Goal: Use online tool/utility: Utilize a website feature to perform a specific function

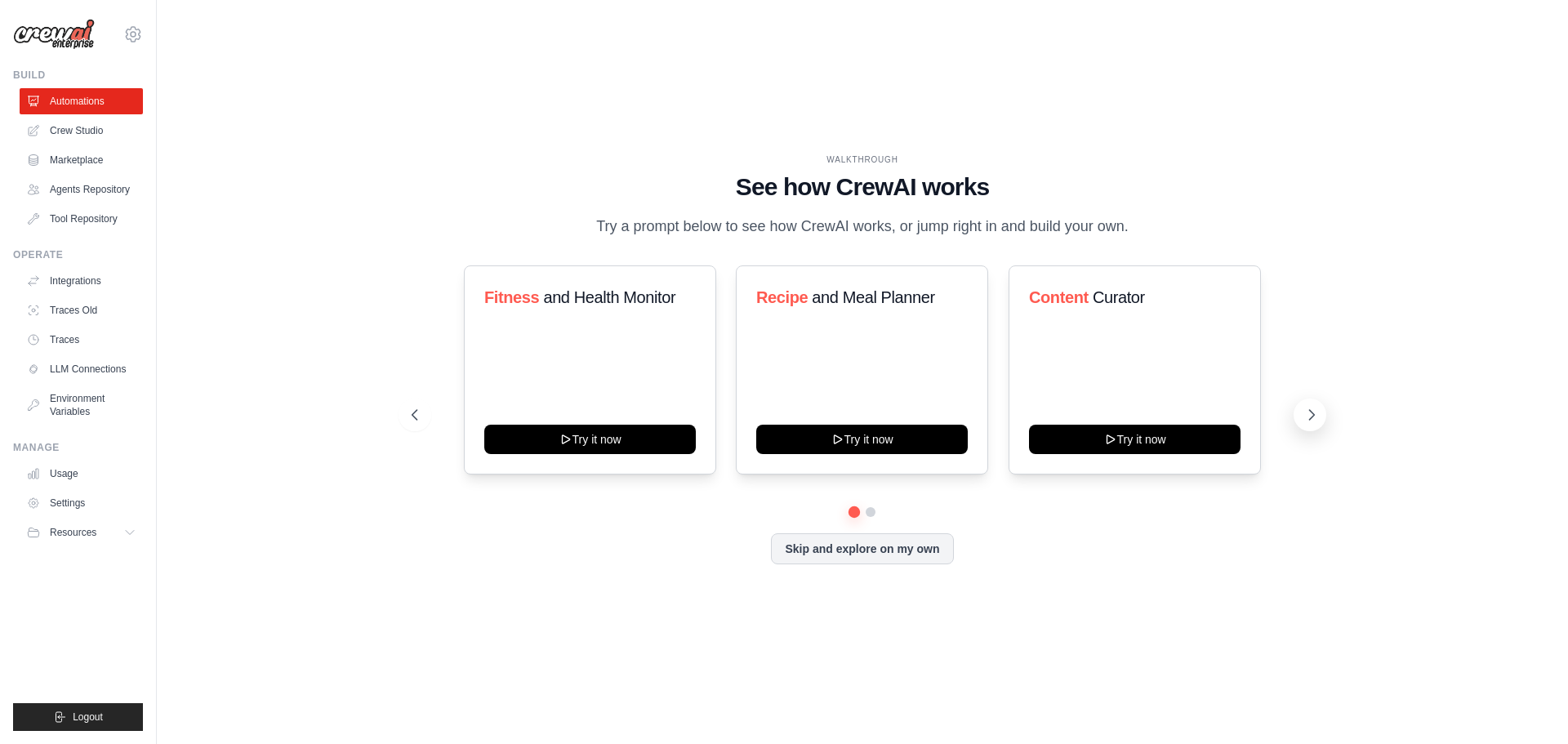
click at [1319, 413] on icon at bounding box center [1312, 414] width 16 height 16
click at [98, 469] on link "Usage" at bounding box center [82, 474] width 123 height 26
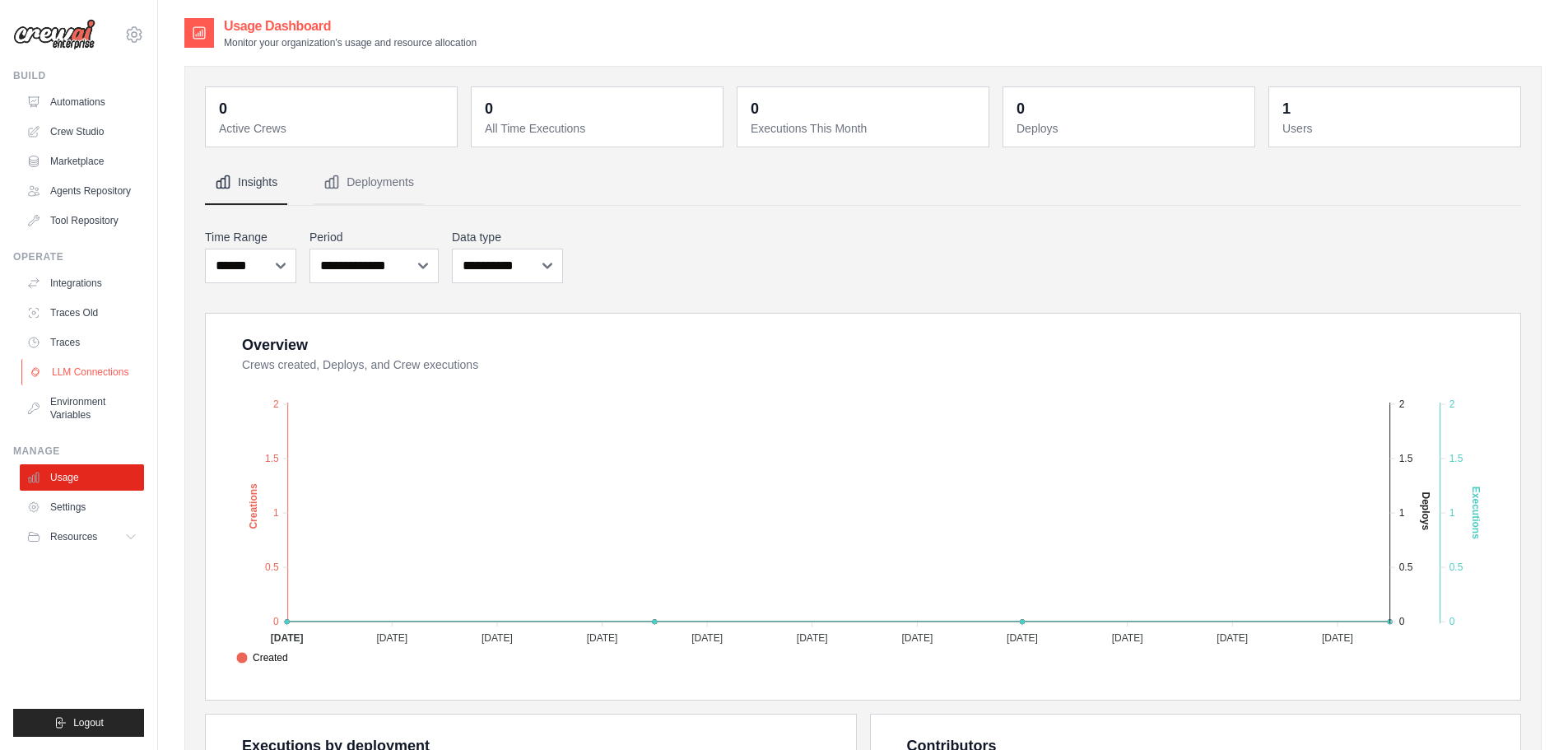
click at [99, 370] on link "LLM Connections" at bounding box center [83, 372] width 124 height 27
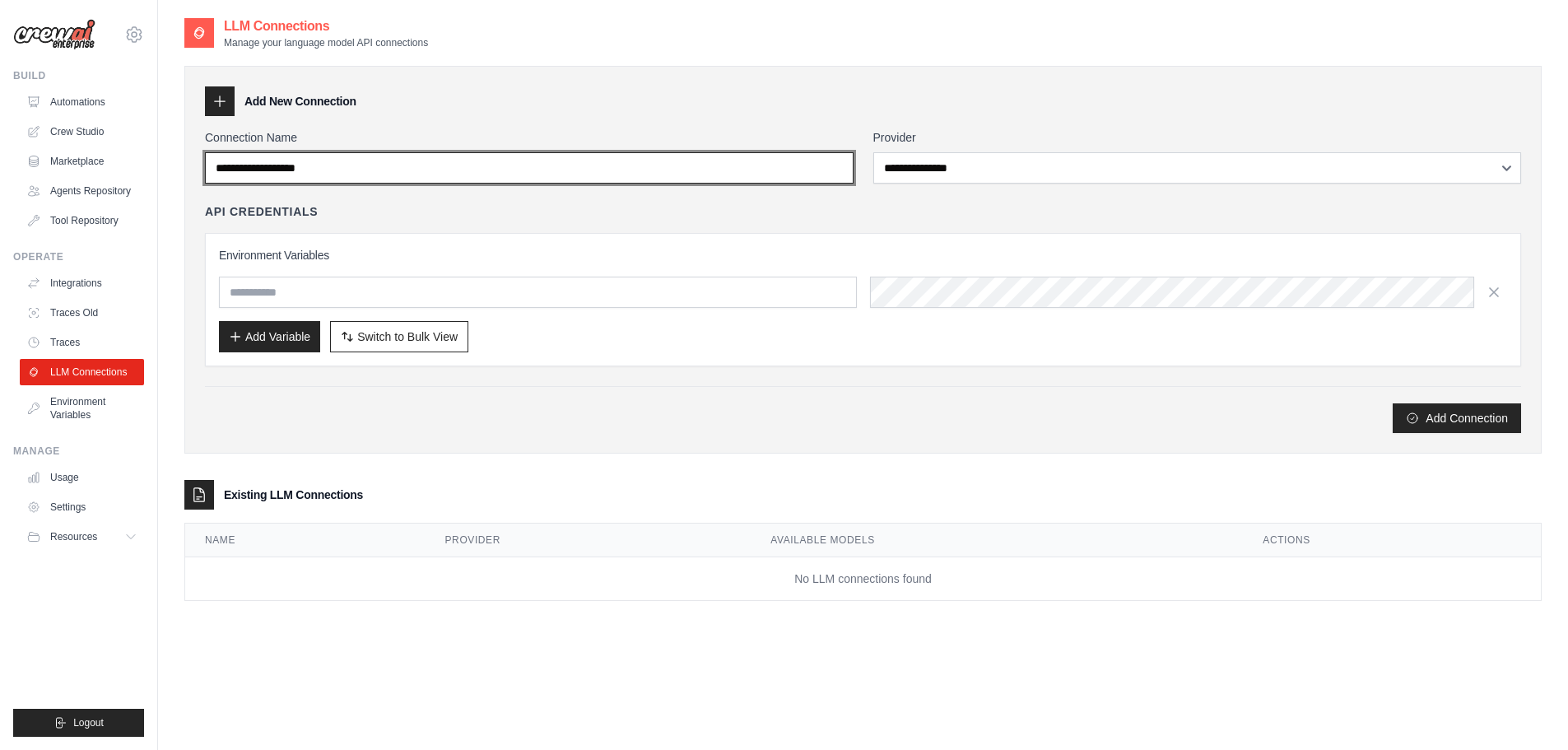
click at [616, 167] on input "Connection Name" at bounding box center [529, 168] width 649 height 31
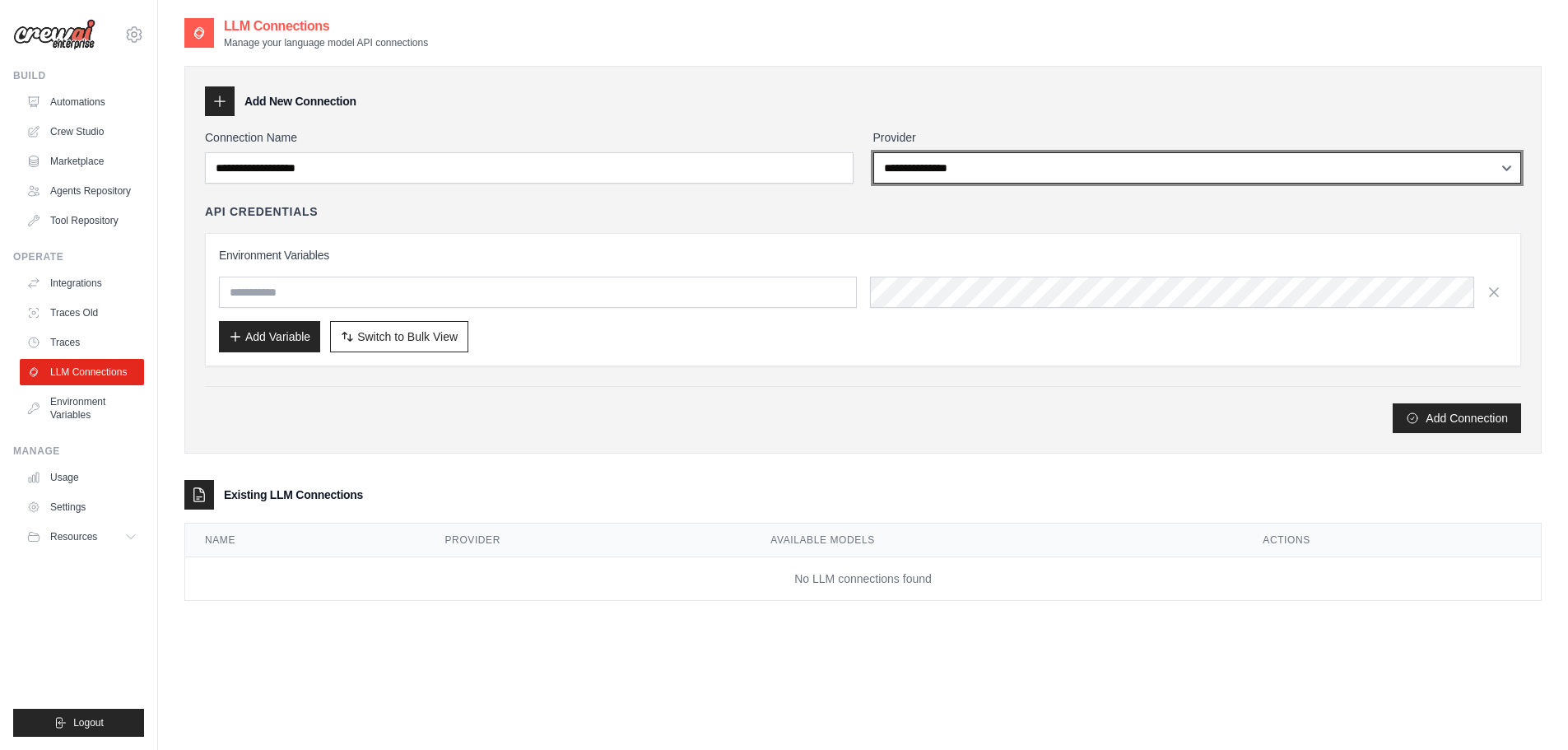
click at [1096, 171] on select "**********" at bounding box center [1197, 168] width 649 height 31
click at [1007, 176] on select "**********" at bounding box center [1197, 168] width 649 height 31
select select "******"
click at [873, 152] on select "**********" at bounding box center [1197, 168] width 649 height 31
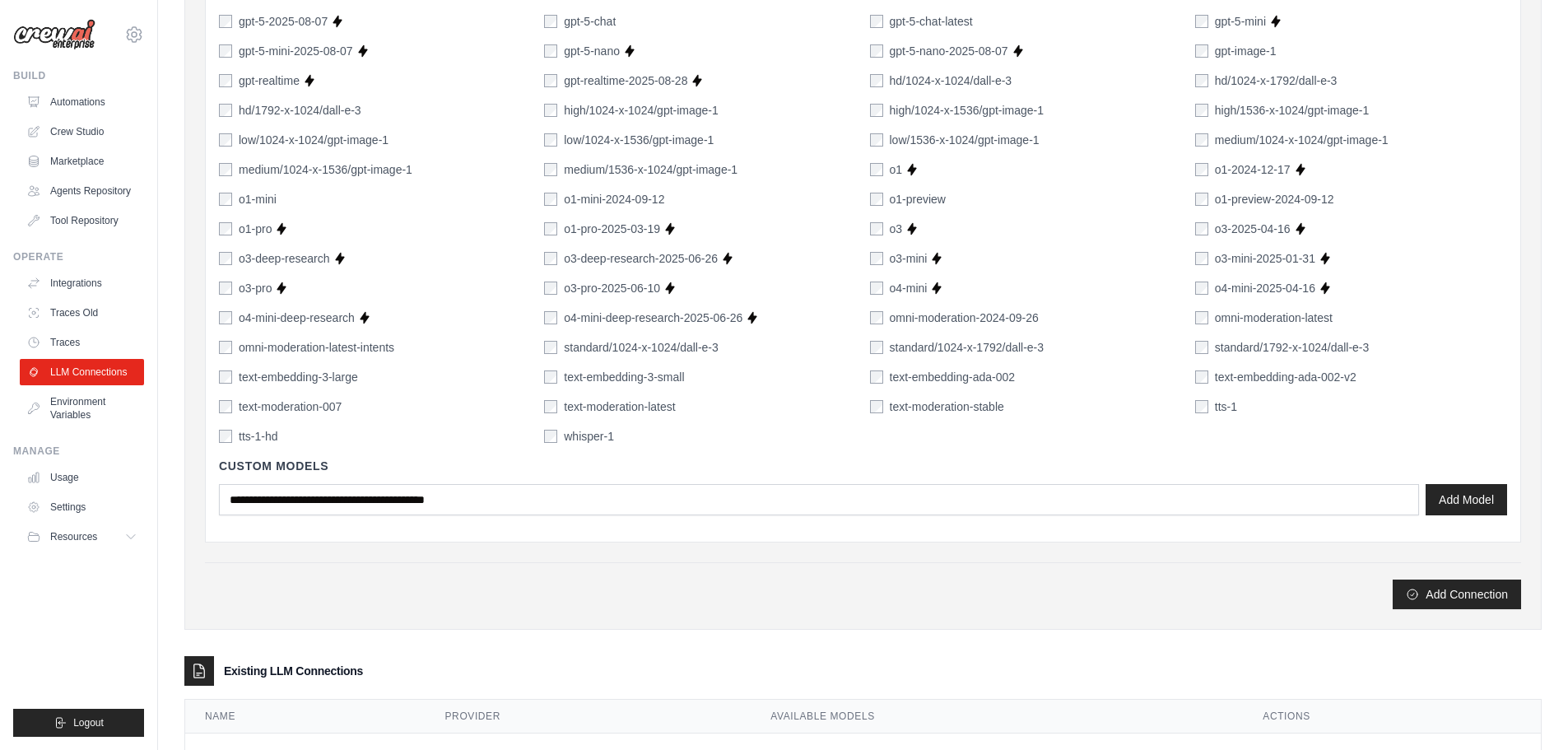
scroll to position [1048, 0]
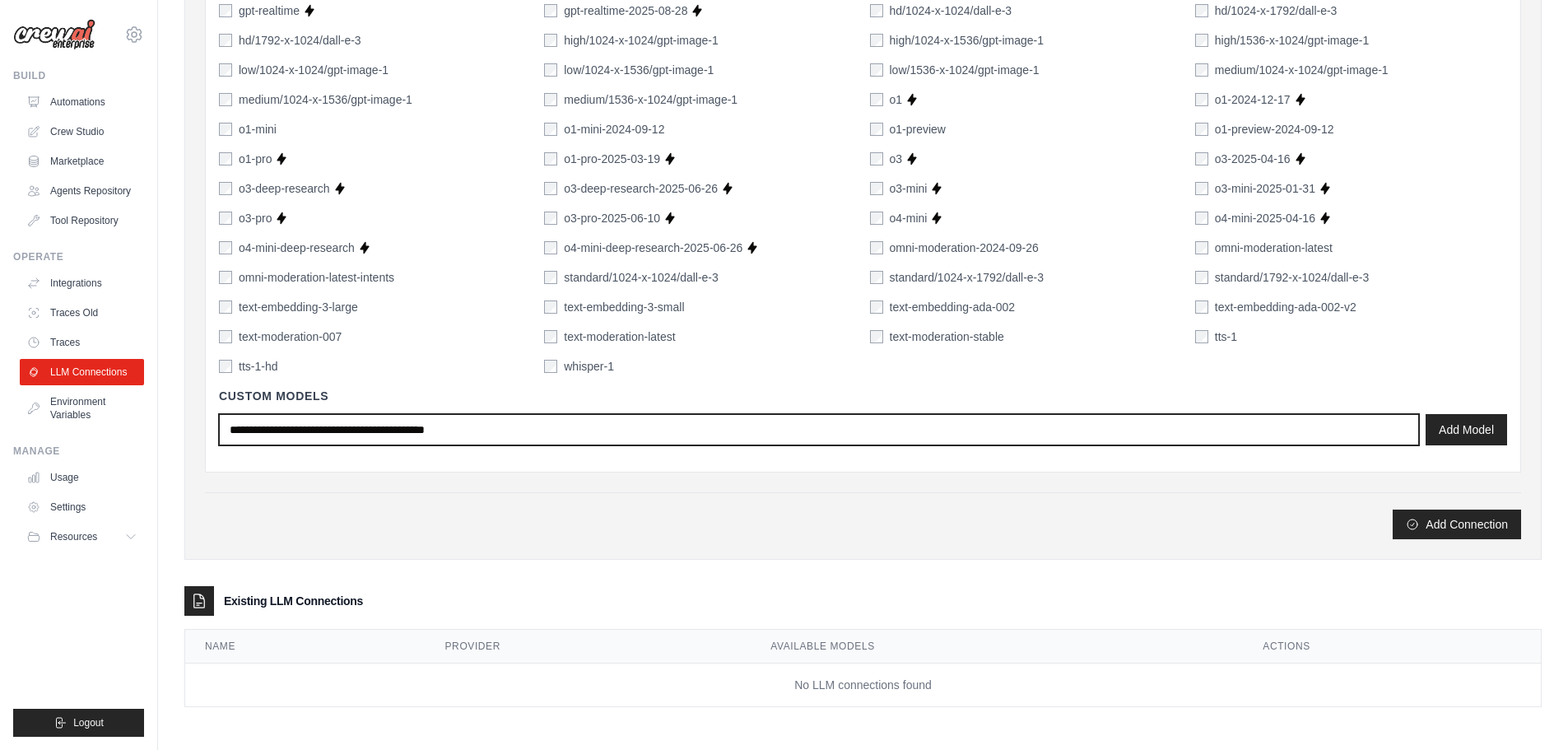
click at [650, 432] on input "text" at bounding box center [818, 430] width 1200 height 31
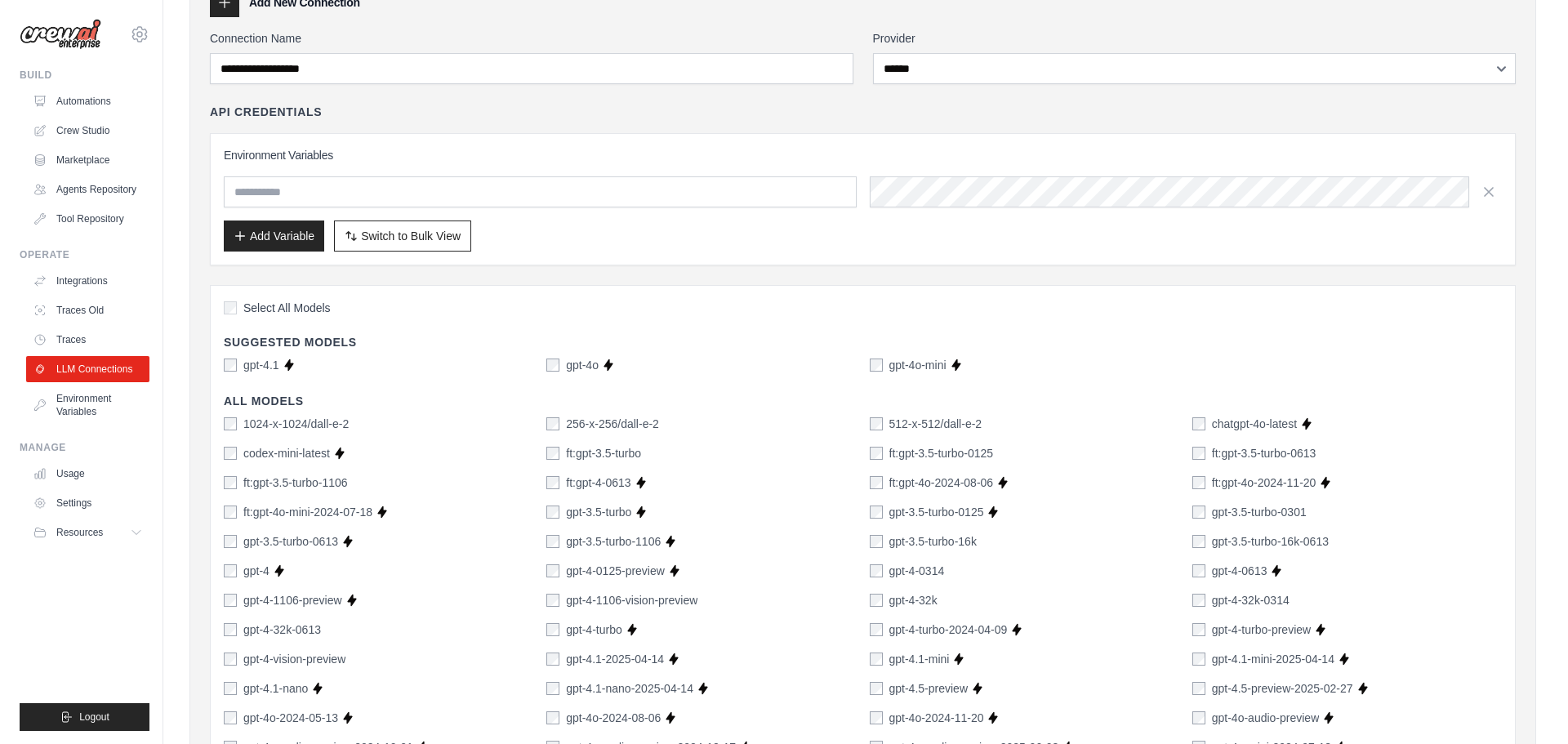
scroll to position [0, 0]
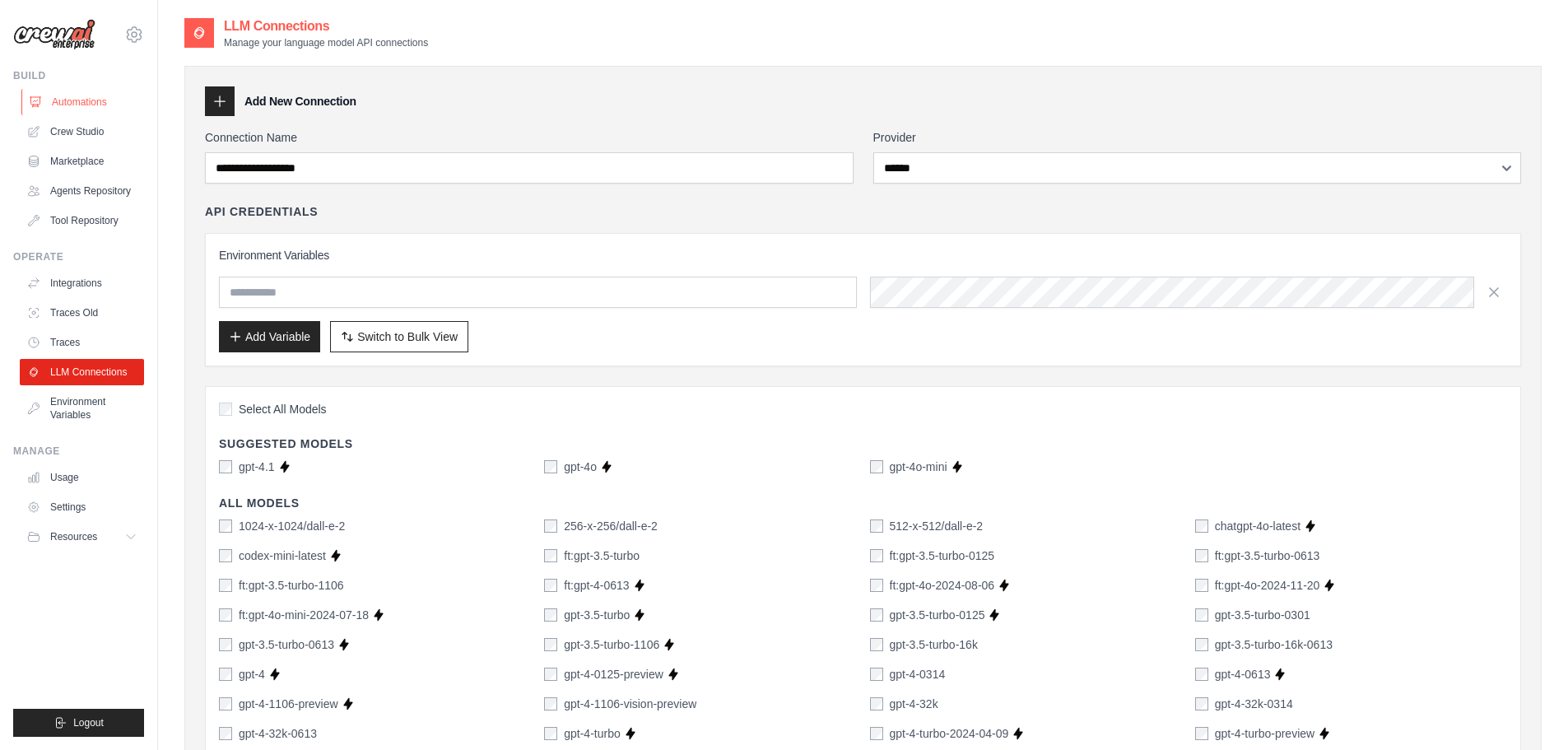
click at [84, 102] on link "Automations" at bounding box center [83, 102] width 124 height 27
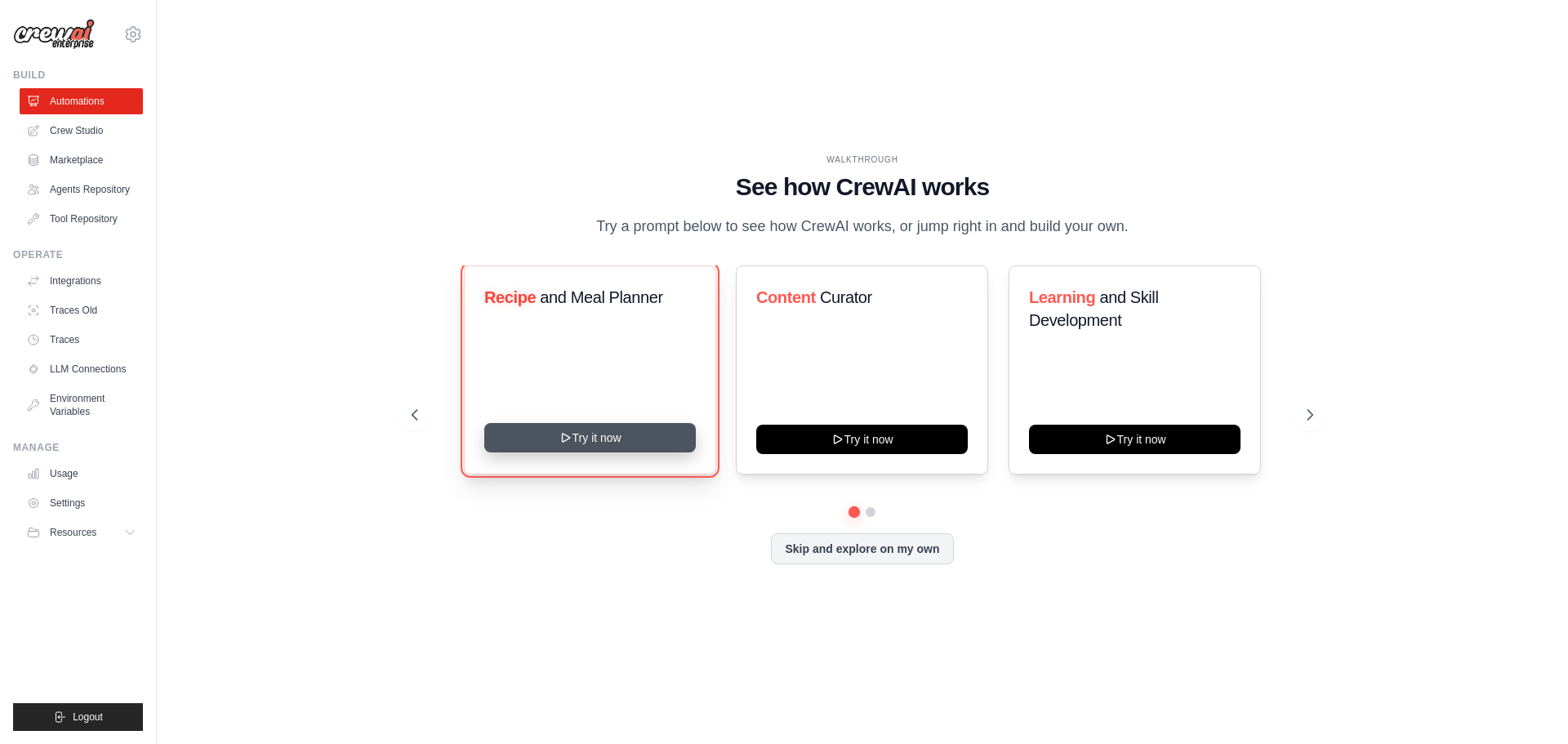
click at [600, 435] on button "Try it now" at bounding box center [590, 437] width 211 height 29
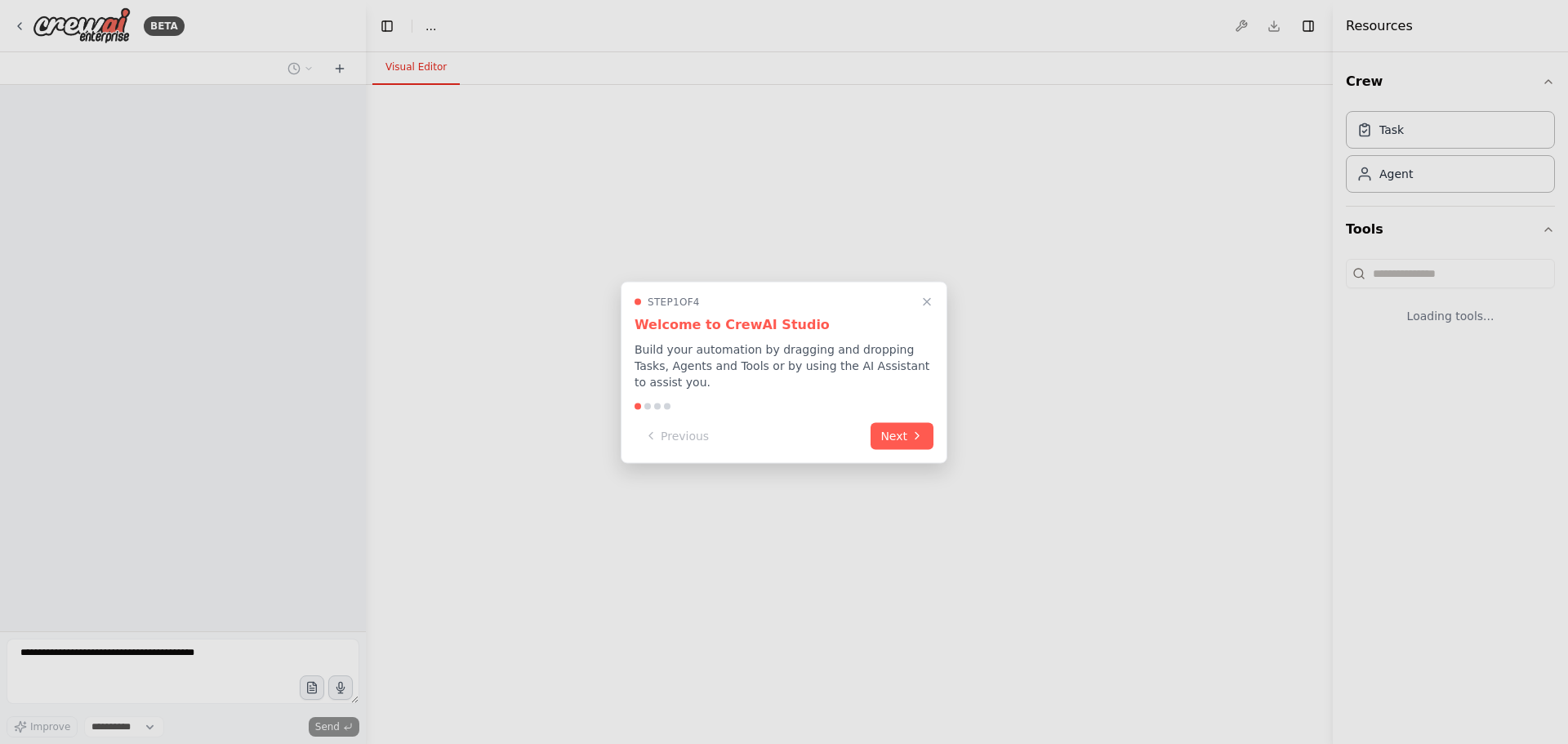
select select "****"
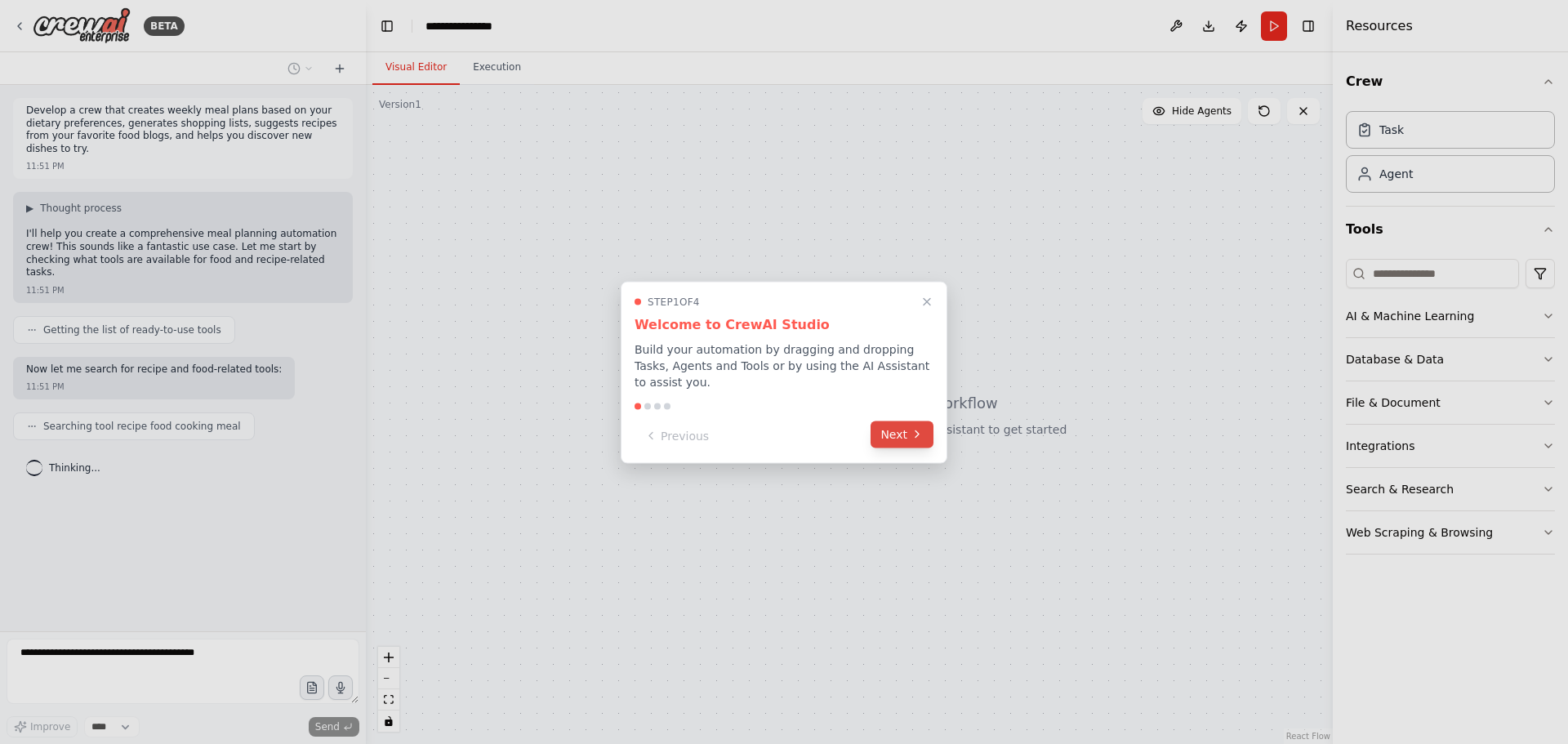
click at [886, 421] on button "Next" at bounding box center [902, 434] width 63 height 27
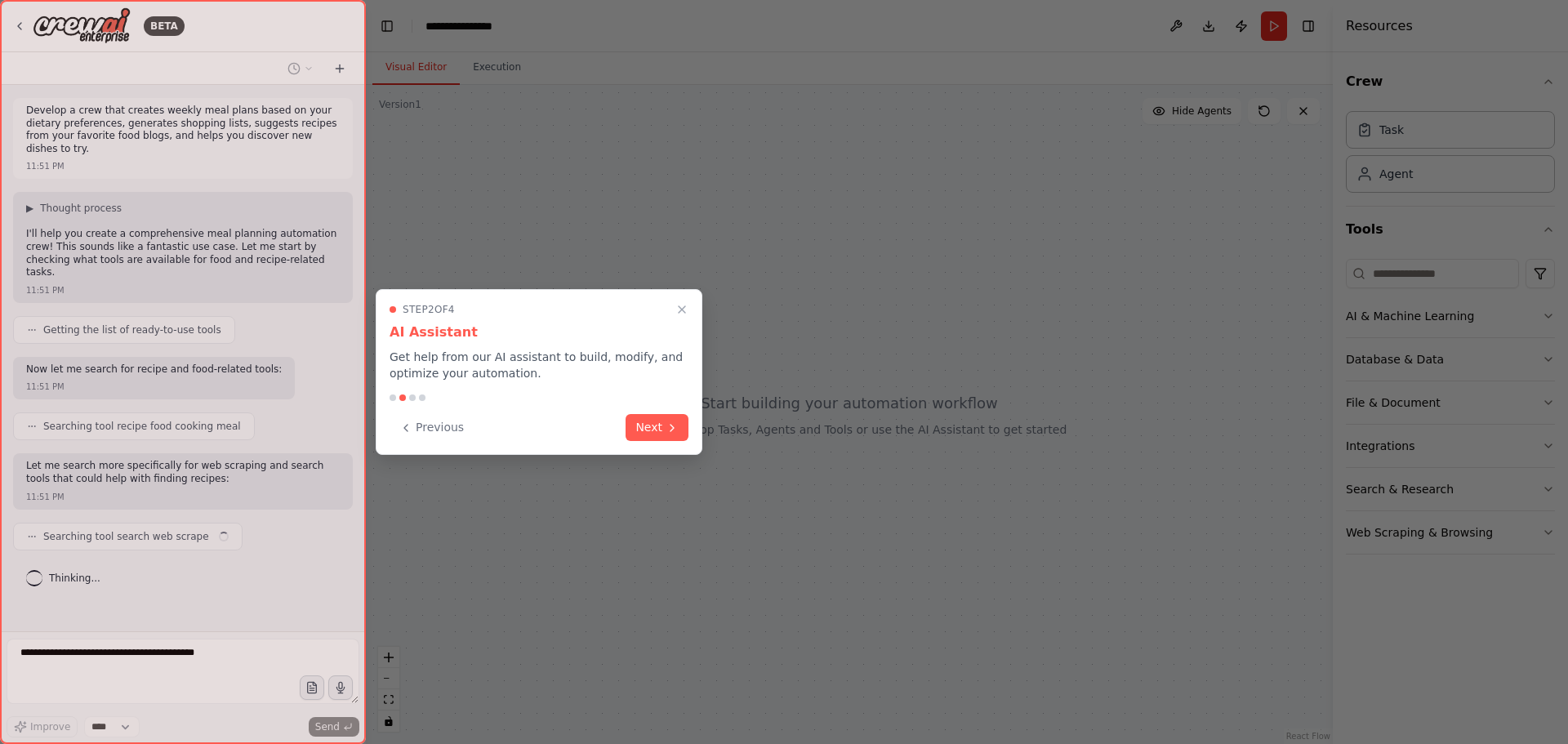
click at [709, 439] on div at bounding box center [784, 372] width 1568 height 744
click at [668, 435] on button "Next" at bounding box center [657, 426] width 63 height 27
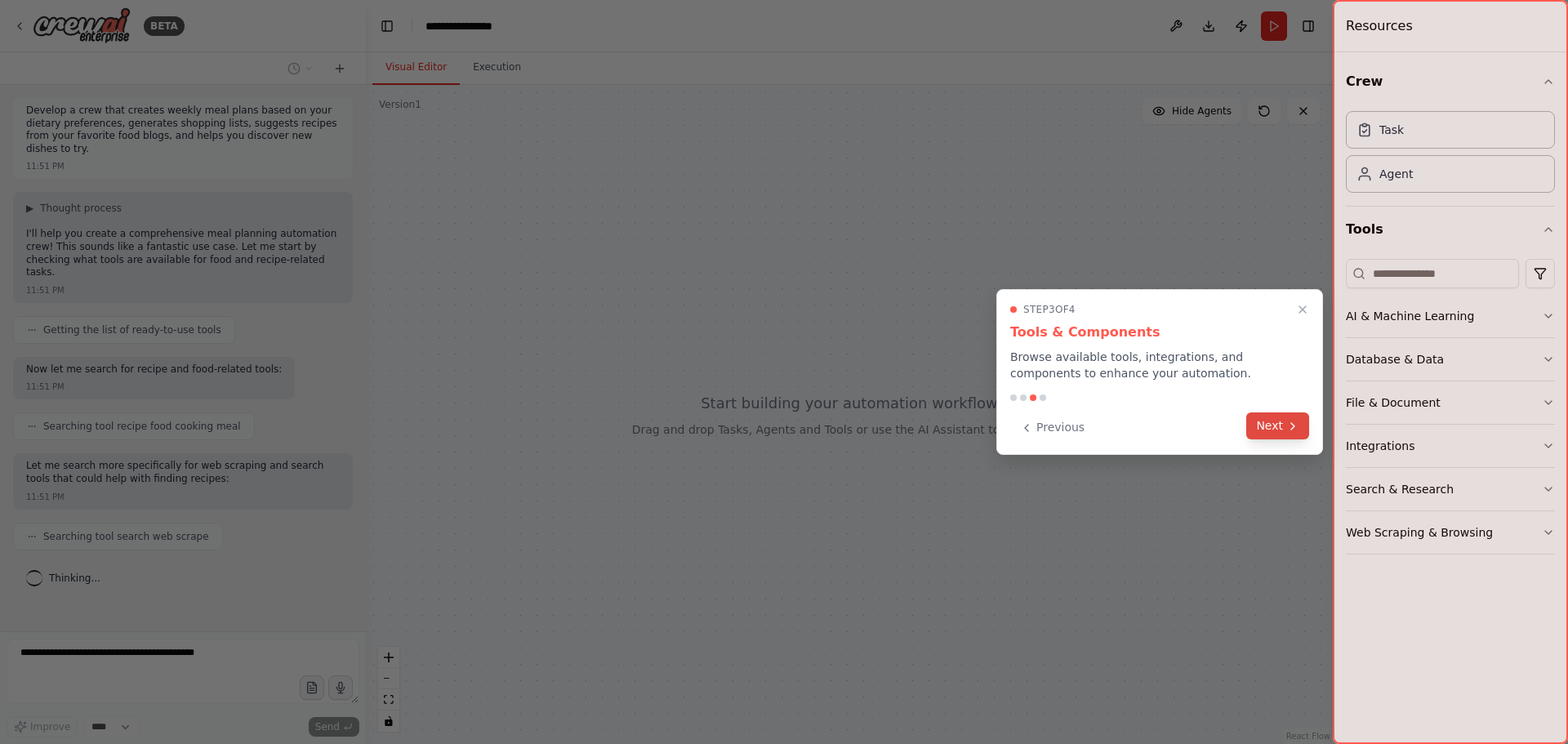
click at [1279, 437] on button "Next" at bounding box center [1277, 426] width 63 height 27
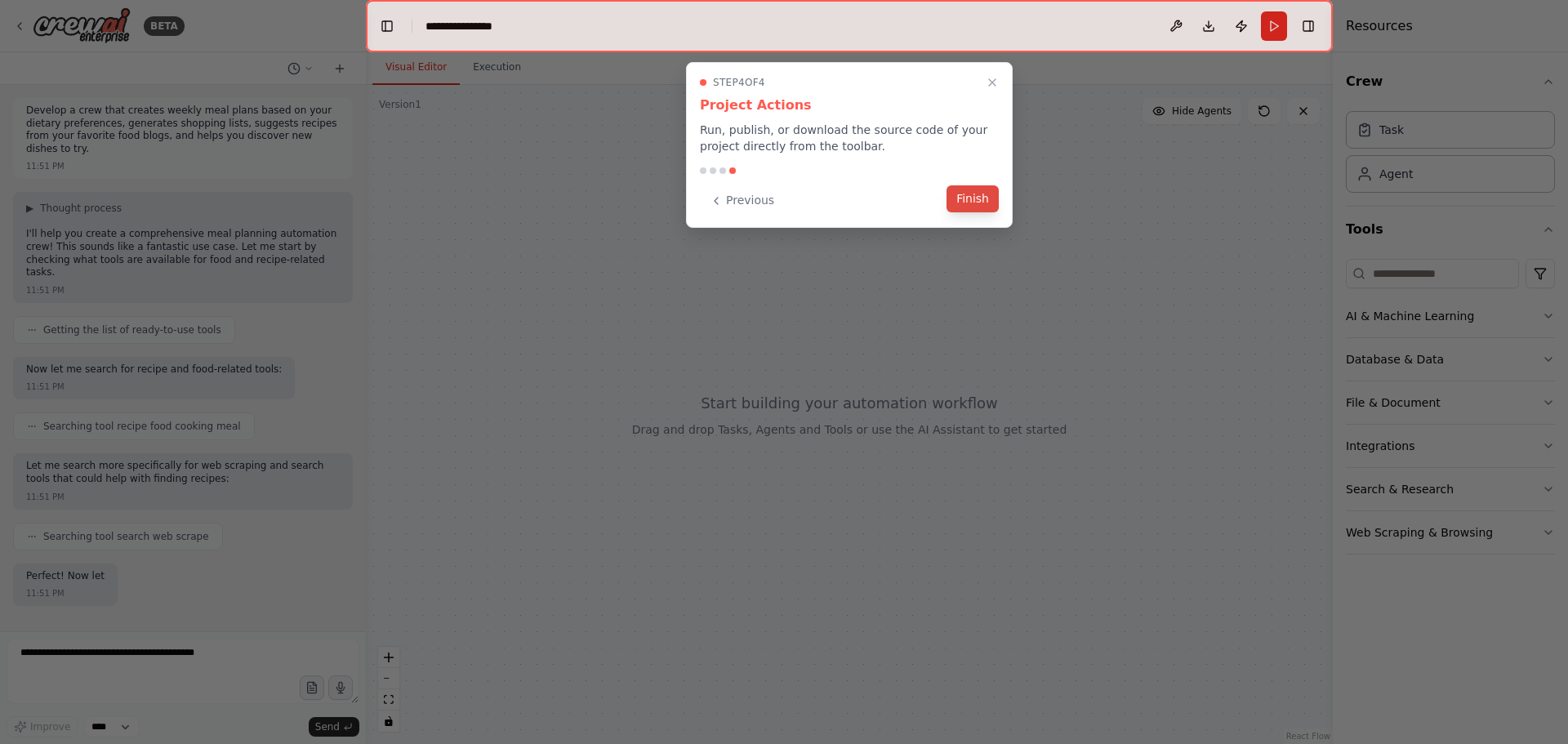
scroll to position [45, 0]
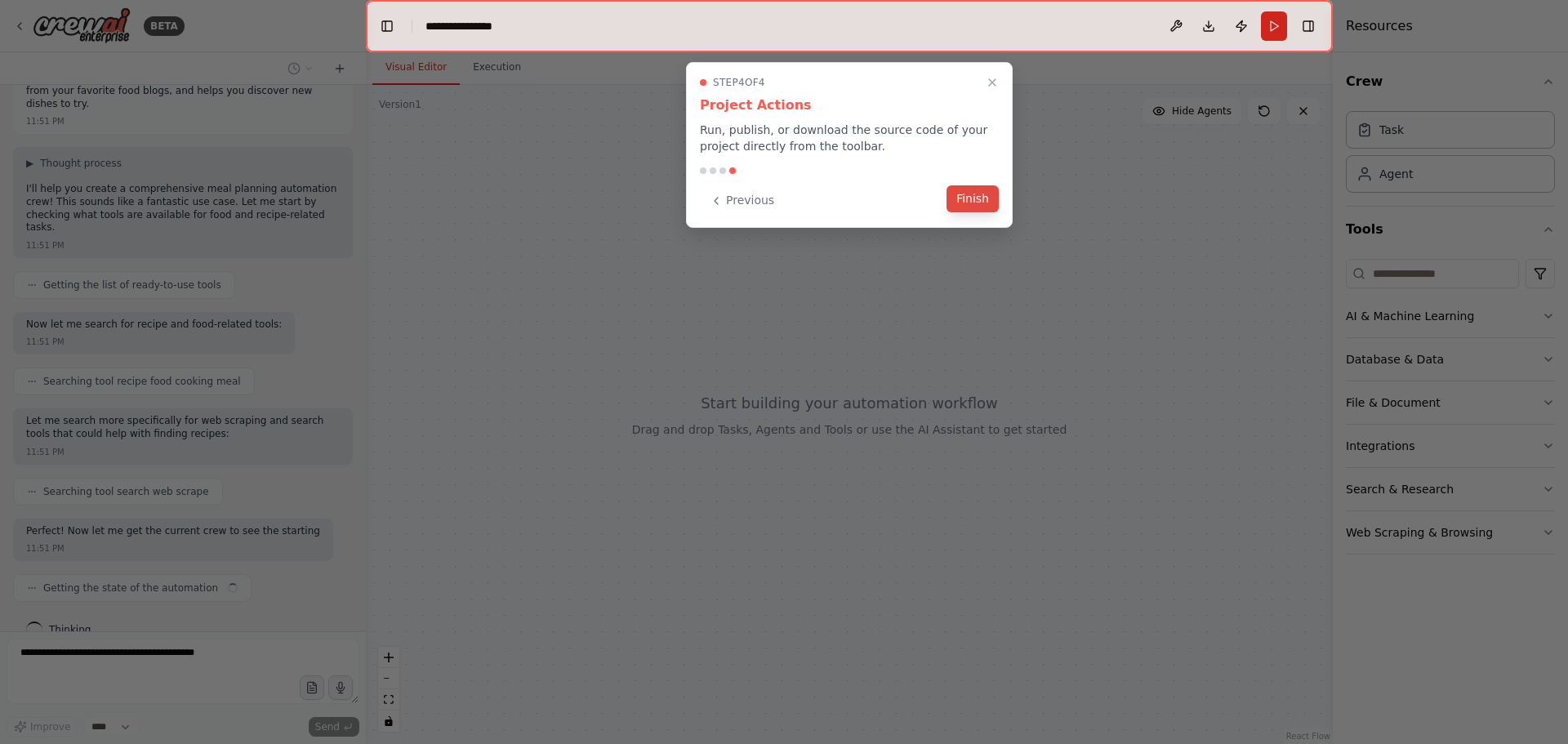
click at [994, 202] on button "Finish" at bounding box center [972, 199] width 52 height 27
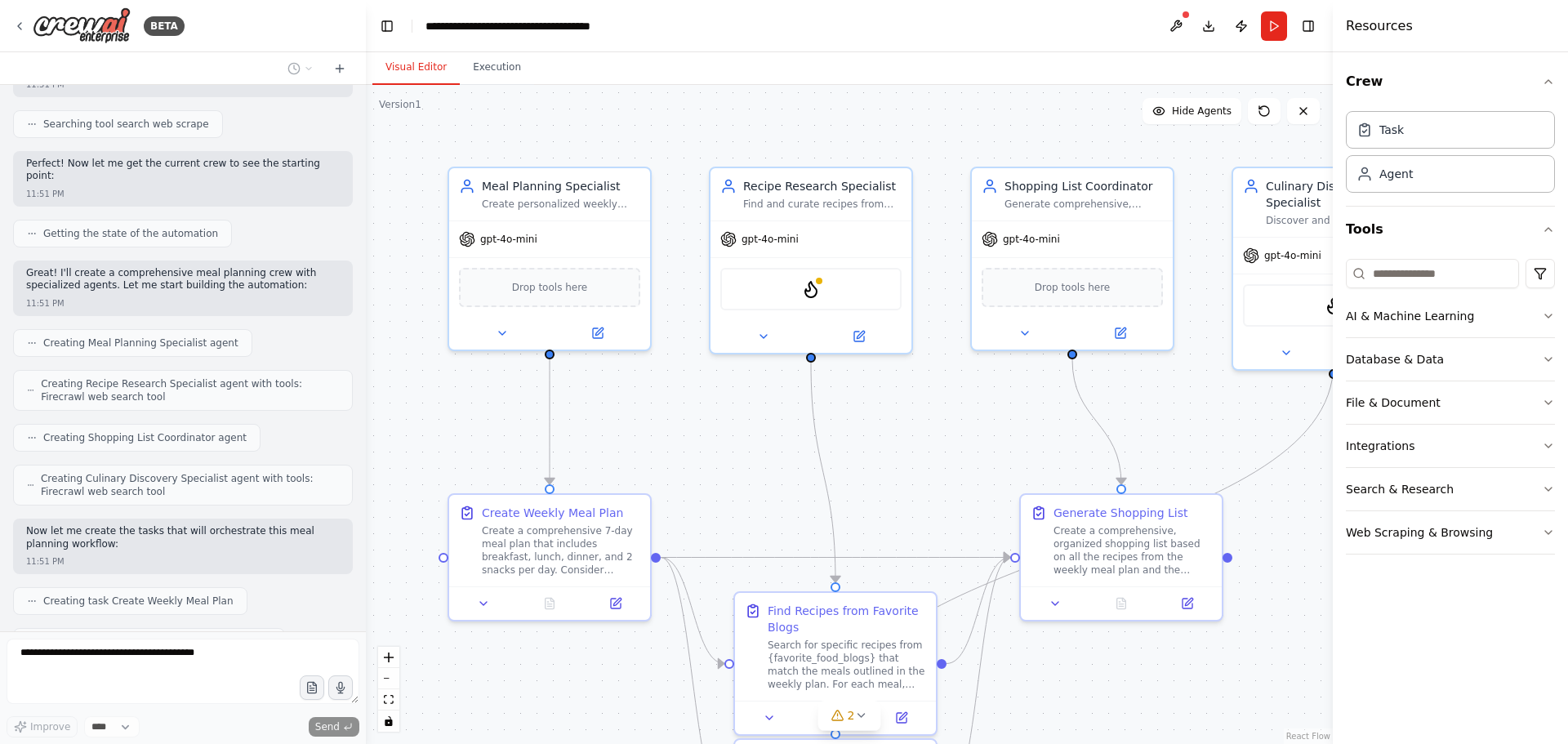
scroll to position [673, 0]
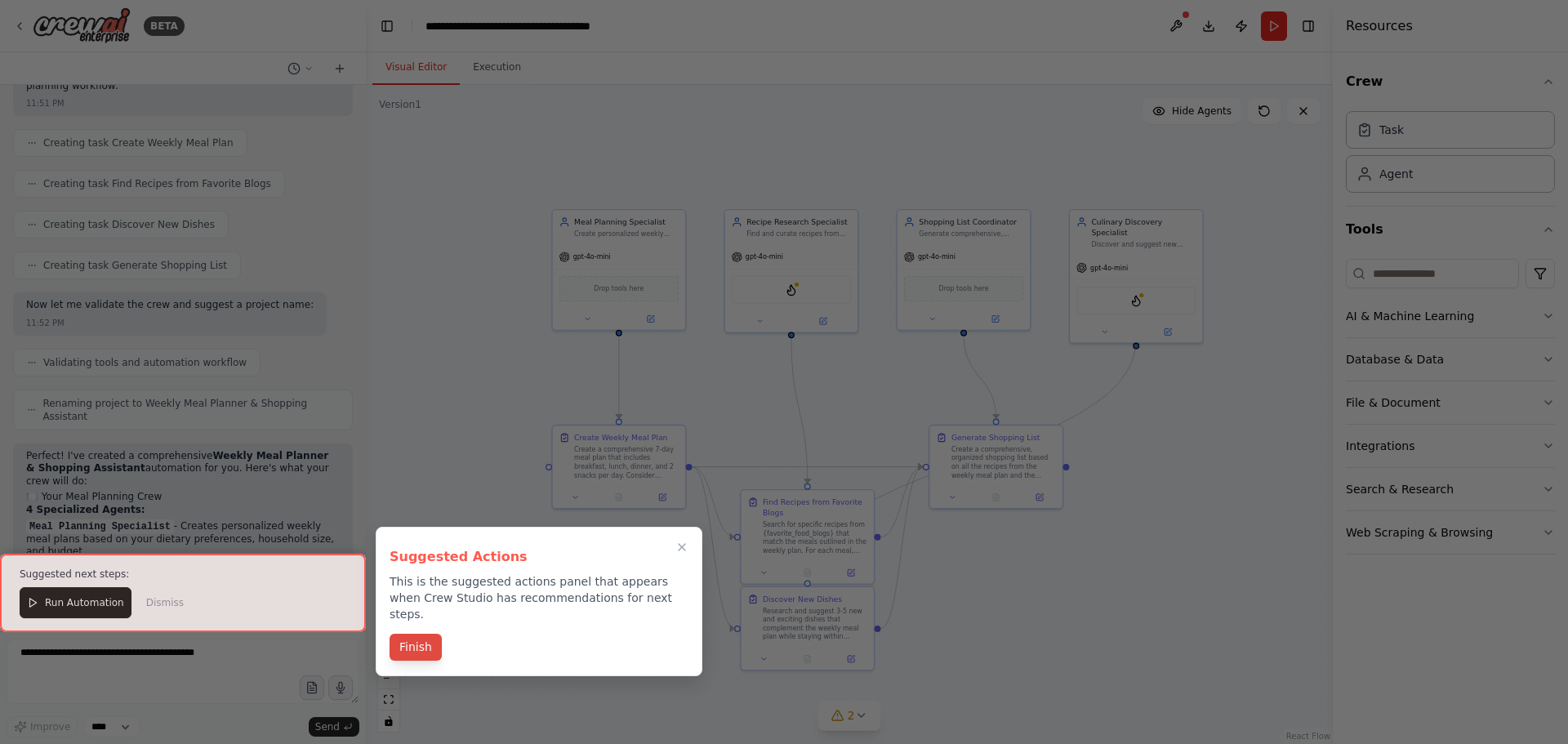
click at [421, 644] on button "Finish" at bounding box center [415, 647] width 52 height 27
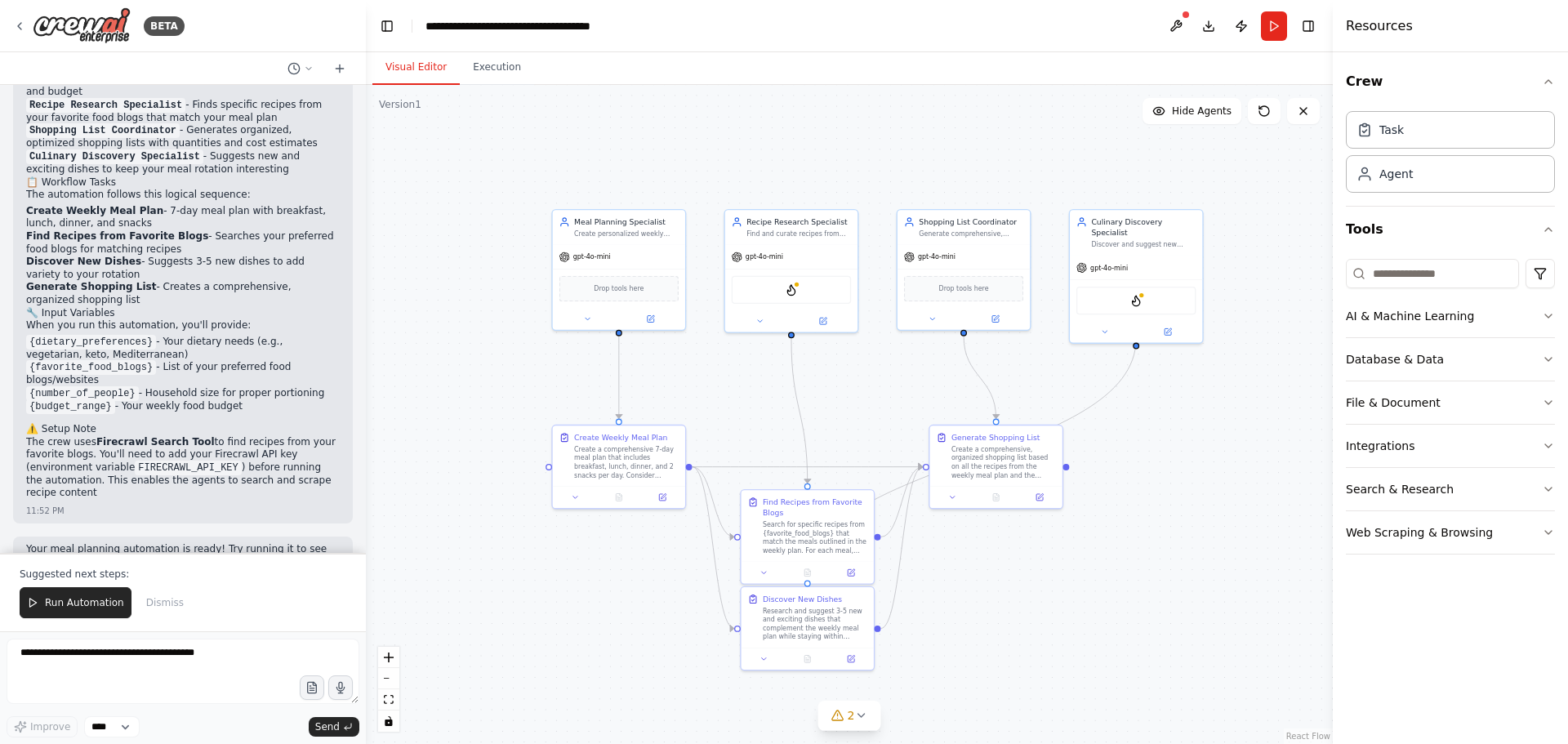
scroll to position [1343, 0]
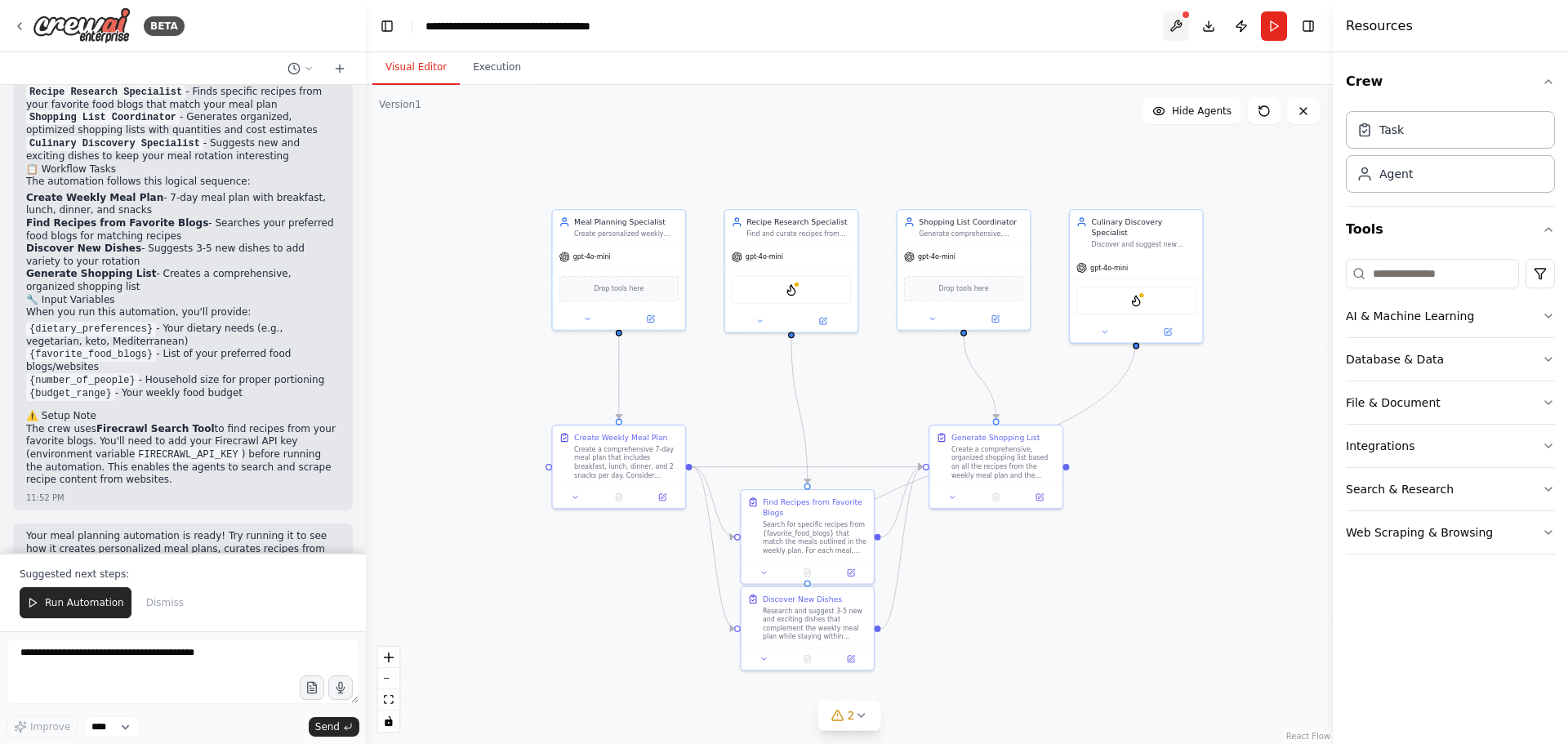
click at [1179, 23] on button at bounding box center [1176, 26] width 26 height 29
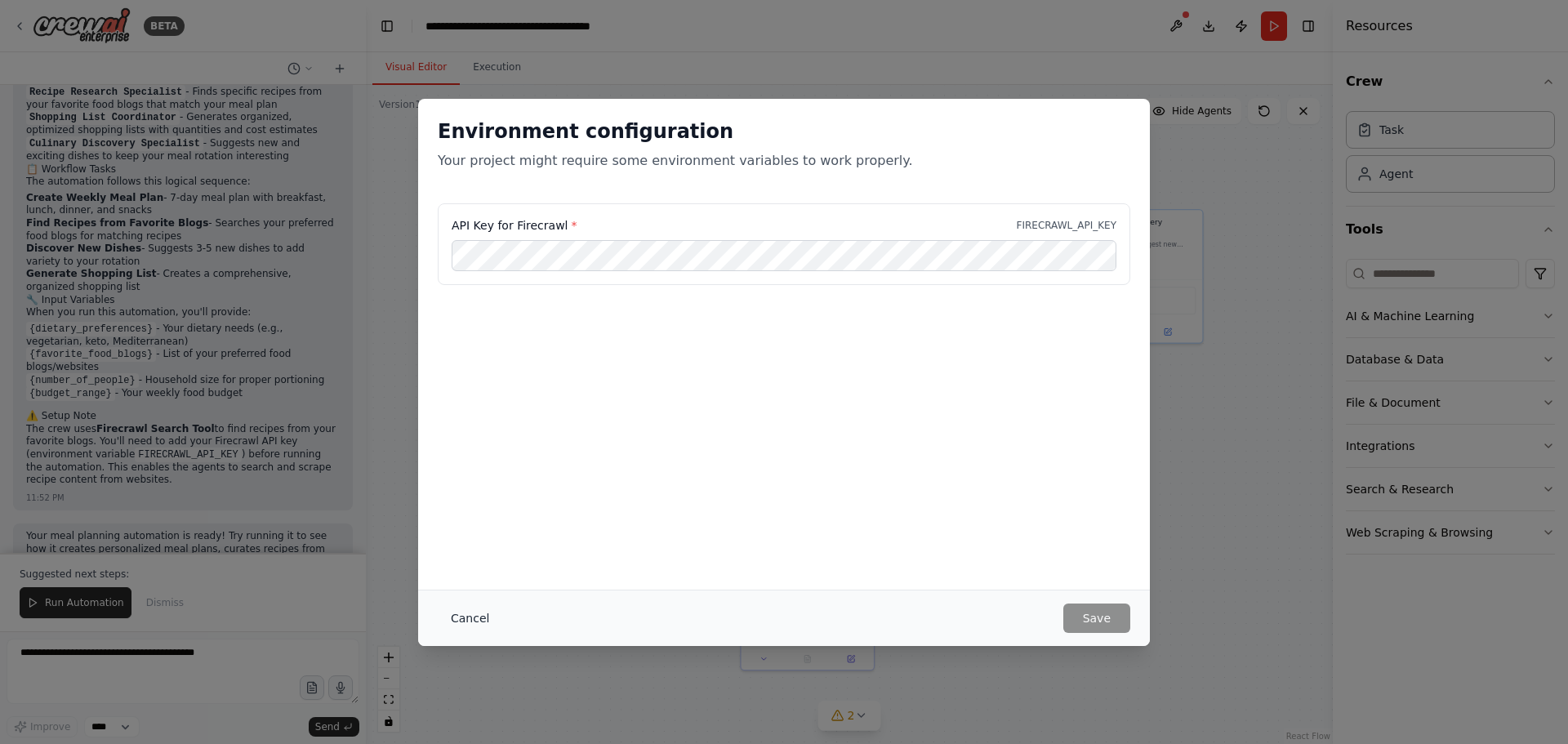
click at [456, 627] on button "Cancel" at bounding box center [470, 618] width 65 height 29
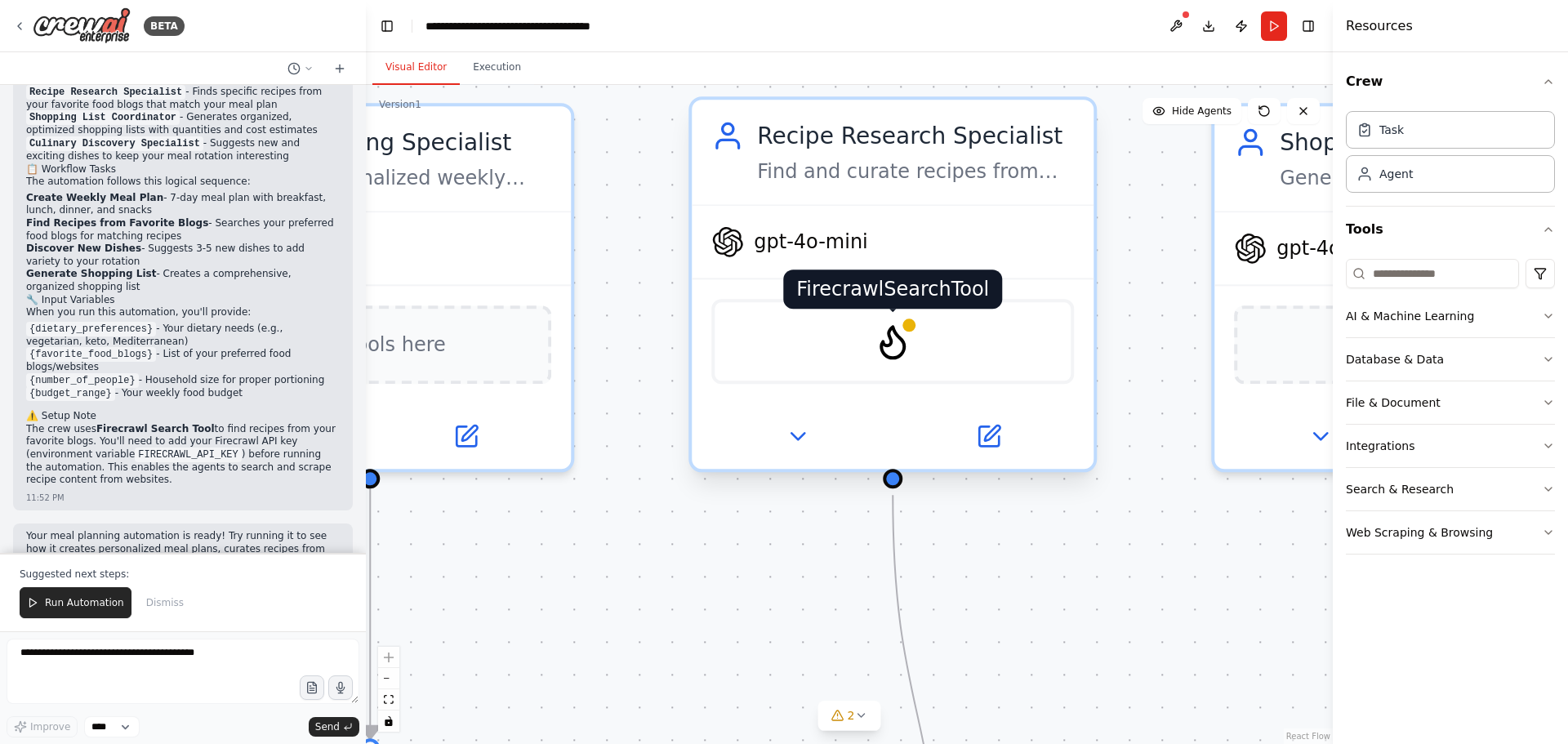
click at [889, 345] on img at bounding box center [892, 341] width 39 height 39
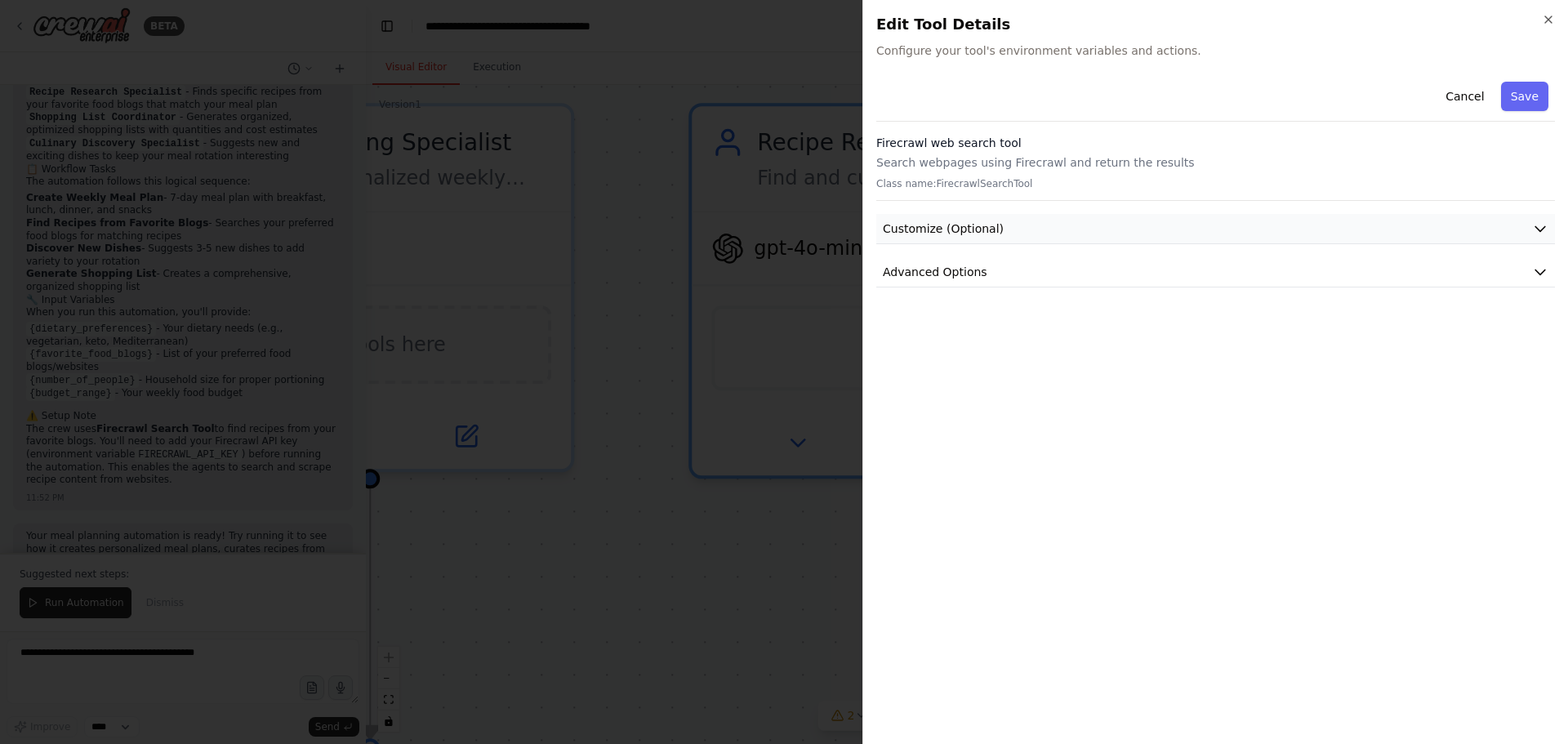
click at [938, 229] on span "Customize (Optional)" at bounding box center [943, 229] width 121 height 16
click at [944, 329] on span "Advanced Options" at bounding box center [935, 331] width 105 height 16
click at [1466, 96] on button "Cancel" at bounding box center [1465, 97] width 58 height 29
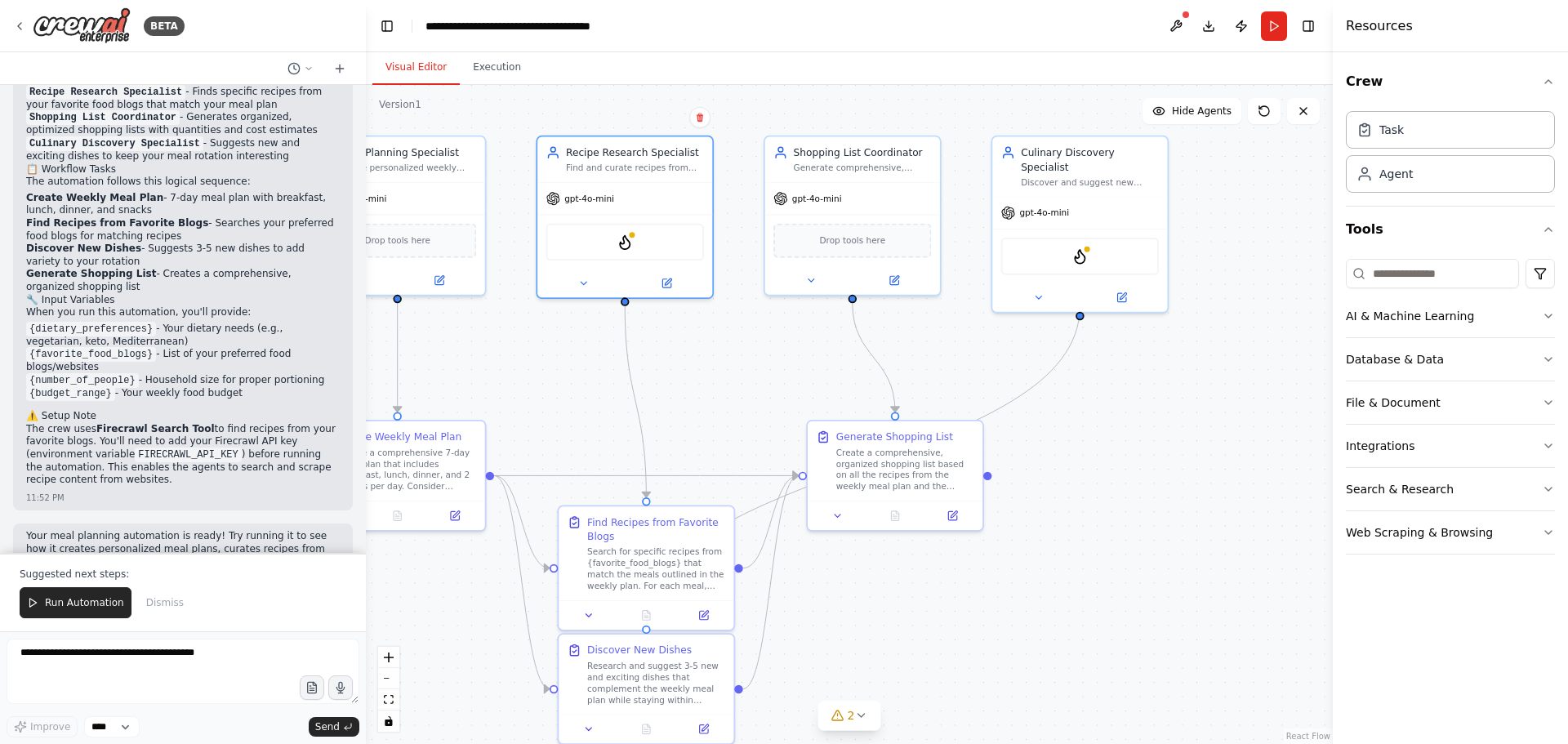
drag, startPoint x: 1057, startPoint y: 405, endPoint x: 739, endPoint y: 368, distance: 320.1
click at [1083, 245] on img at bounding box center [1080, 253] width 17 height 17
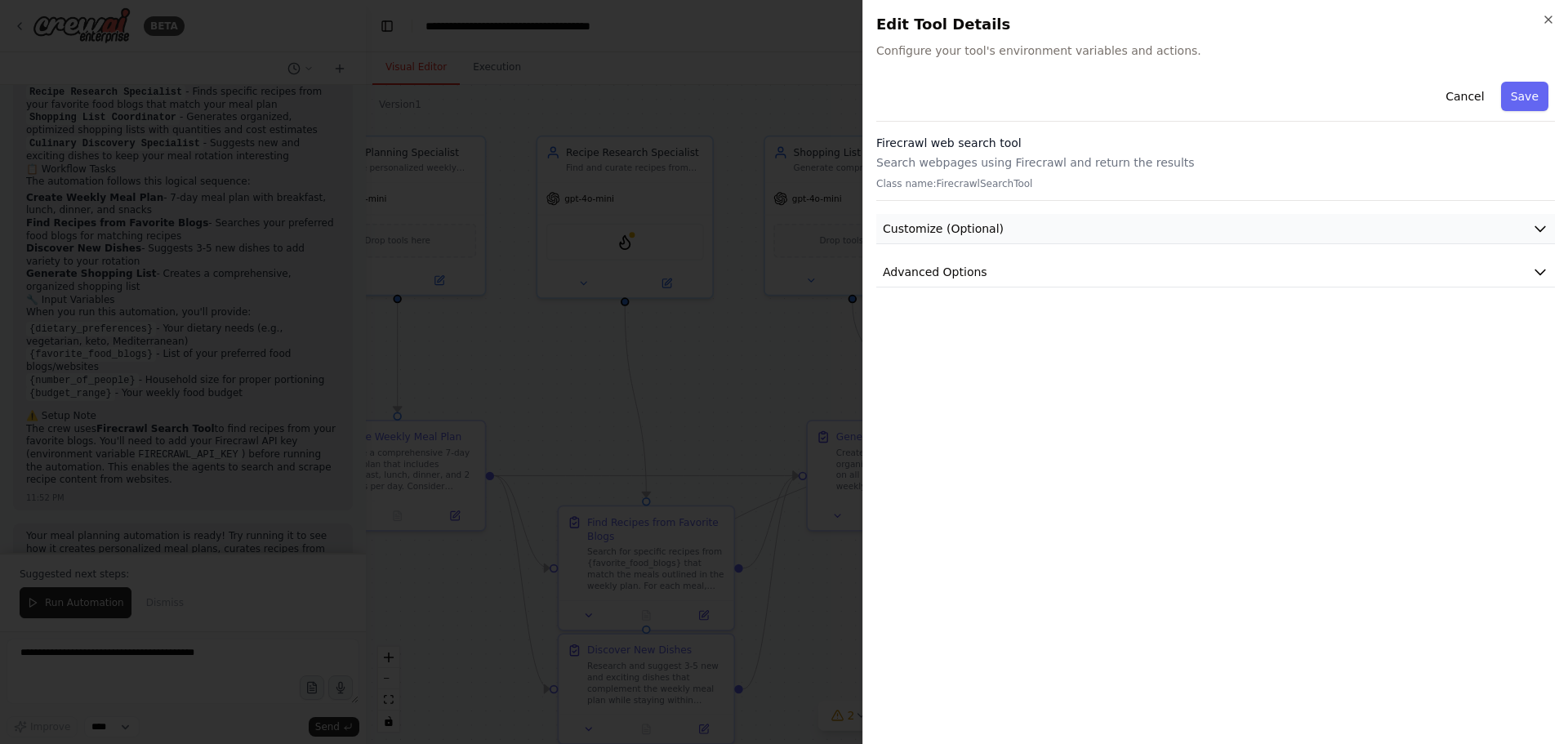
click at [979, 226] on span "Customize (Optional)" at bounding box center [943, 229] width 121 height 16
click at [939, 331] on span "Advanced Options" at bounding box center [935, 331] width 105 height 16
click at [1550, 18] on icon "button" at bounding box center [1549, 19] width 13 height 13
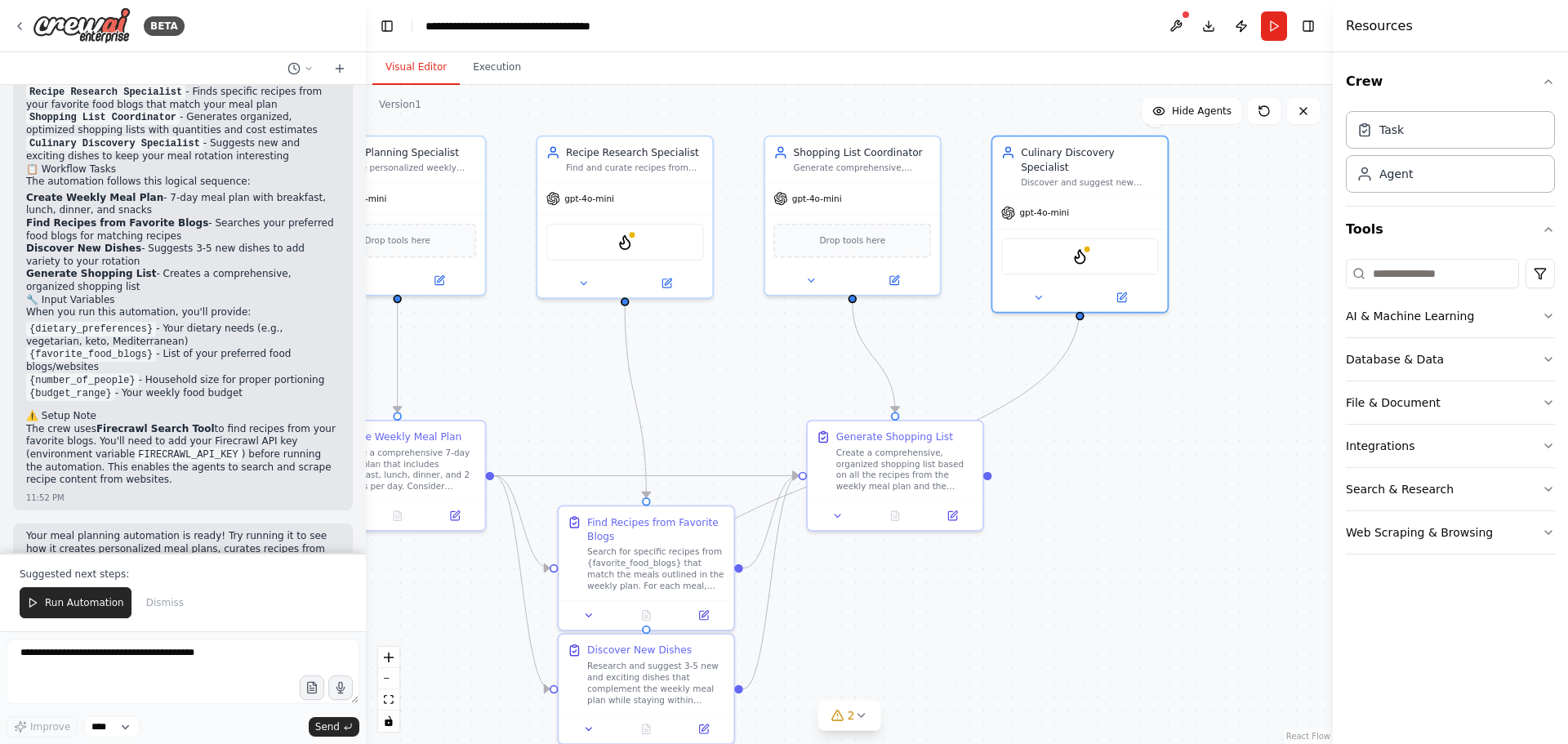
click at [1286, 267] on div ".deletable-edge-delete-btn { width: 20px; height: 20px; border: 0px solid #ffff…" at bounding box center [850, 414] width 968 height 659
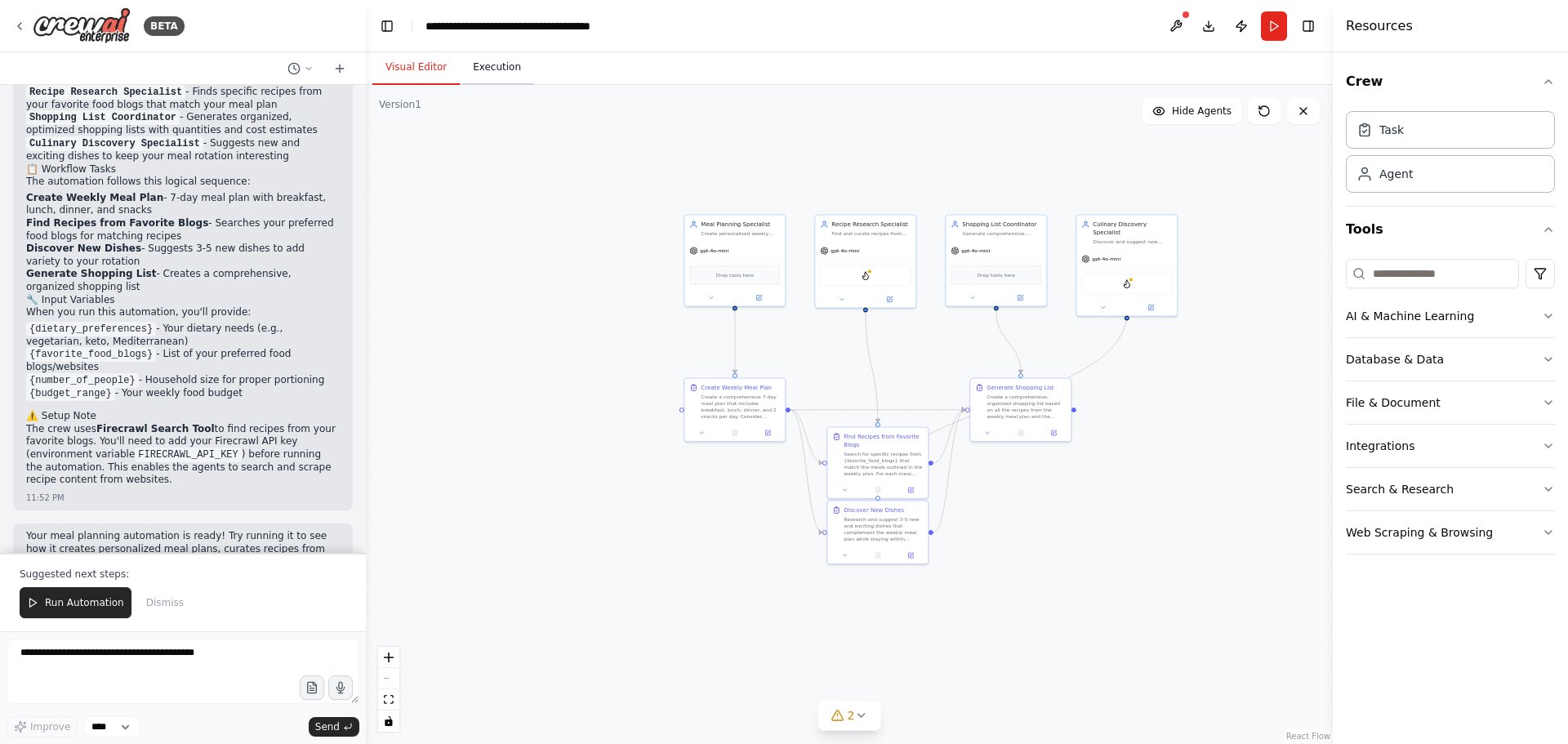
click at [507, 78] on button "Execution" at bounding box center [497, 68] width 75 height 35
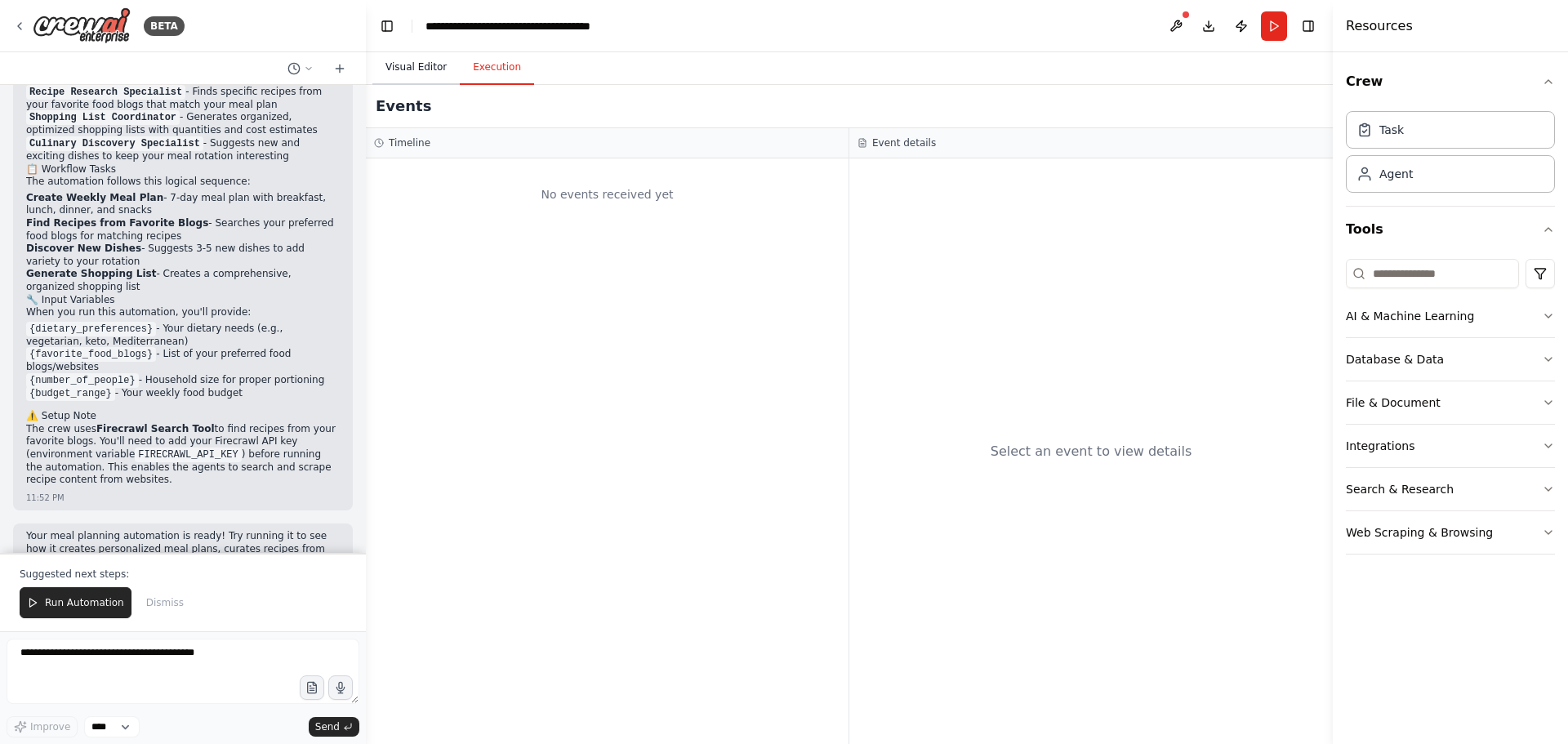
click at [423, 64] on button "Visual Editor" at bounding box center [416, 68] width 87 height 35
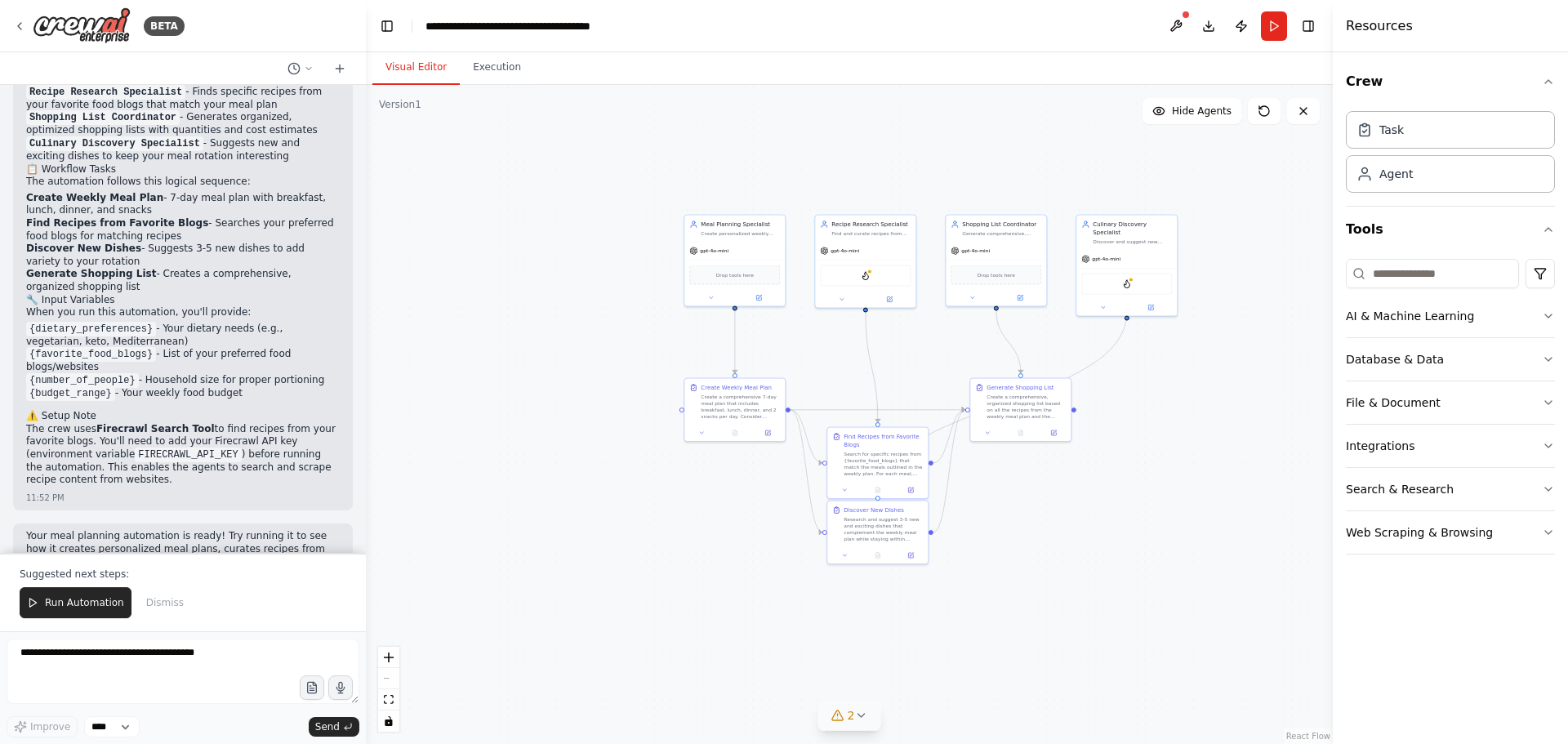
click at [856, 709] on icon at bounding box center [861, 715] width 13 height 13
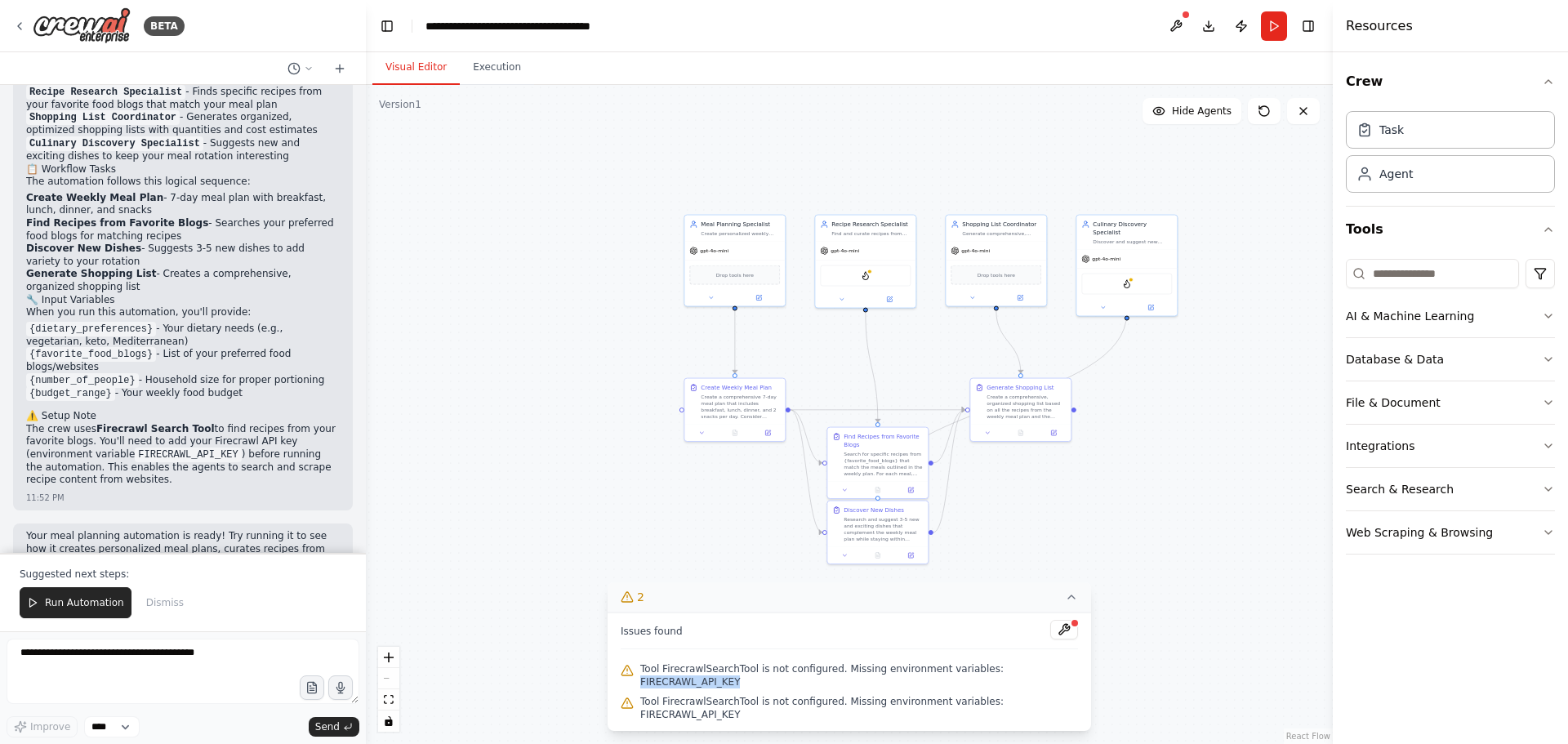
drag, startPoint x: 976, startPoint y: 692, endPoint x: 1064, endPoint y: 692, distance: 88.0
click at [1064, 688] on span "Tool FirecrawlSearchTool is not configured. Missing environment variables: FIRE…" at bounding box center [859, 675] width 438 height 26
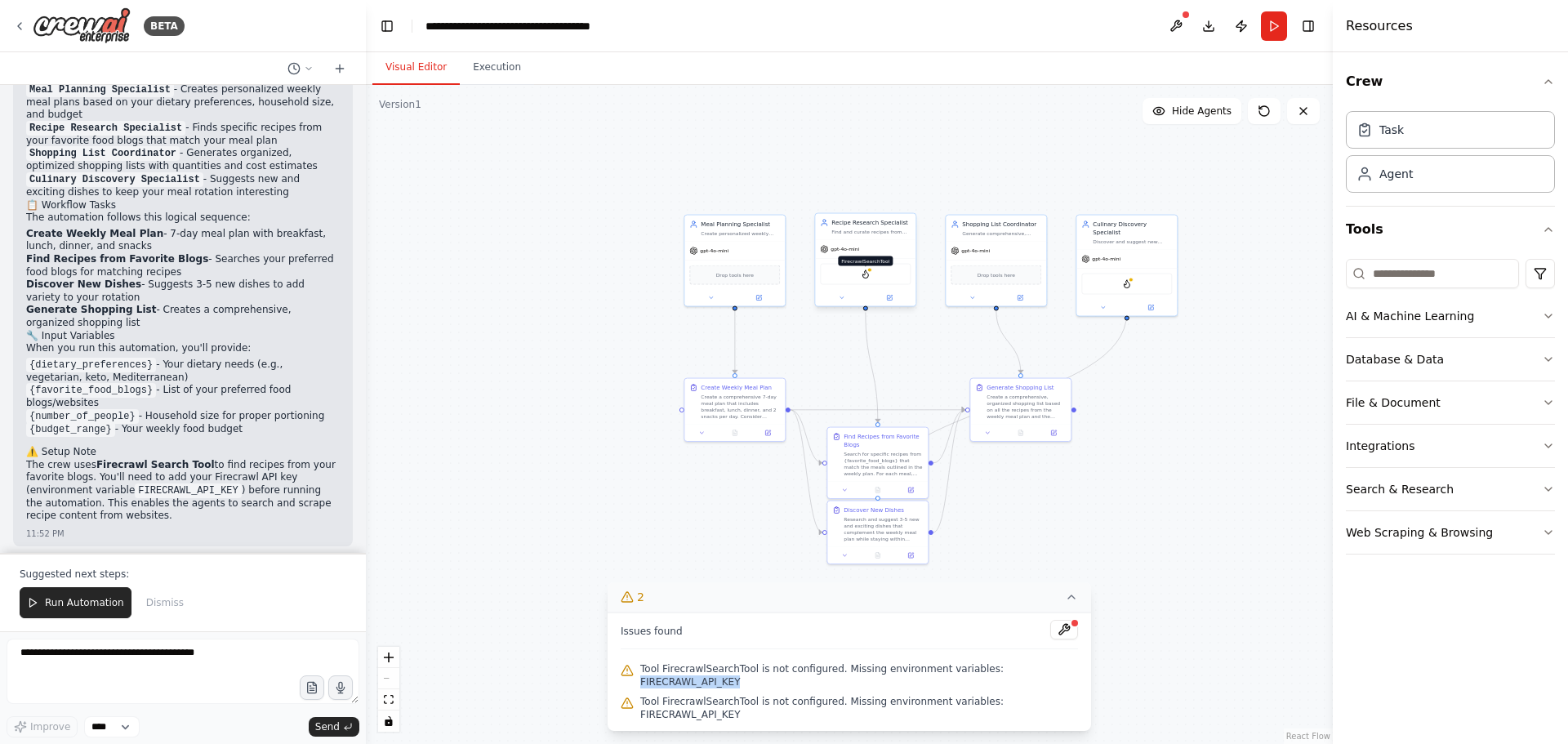
click at [869, 277] on img at bounding box center [866, 274] width 10 height 10
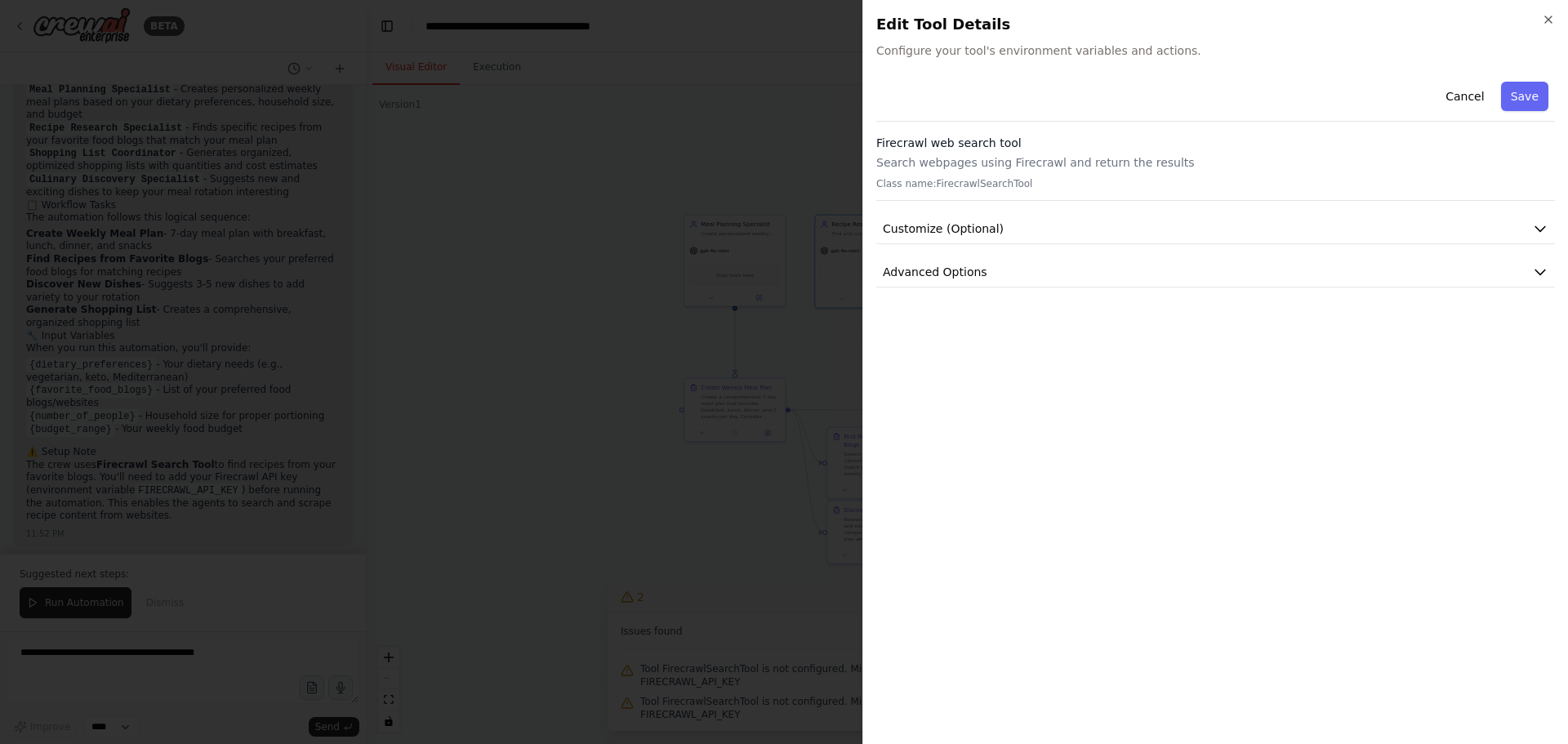
click at [1013, 257] on div "Cancel Save Firecrawl web search tool Search webpages using Firecrawl and retur…" at bounding box center [1215, 180] width 679 height 212
click at [987, 280] on button "Advanced Options" at bounding box center [1215, 271] width 679 height 30
click at [955, 362] on input "text" at bounding box center [1215, 368] width 651 height 29
paste input "**********"
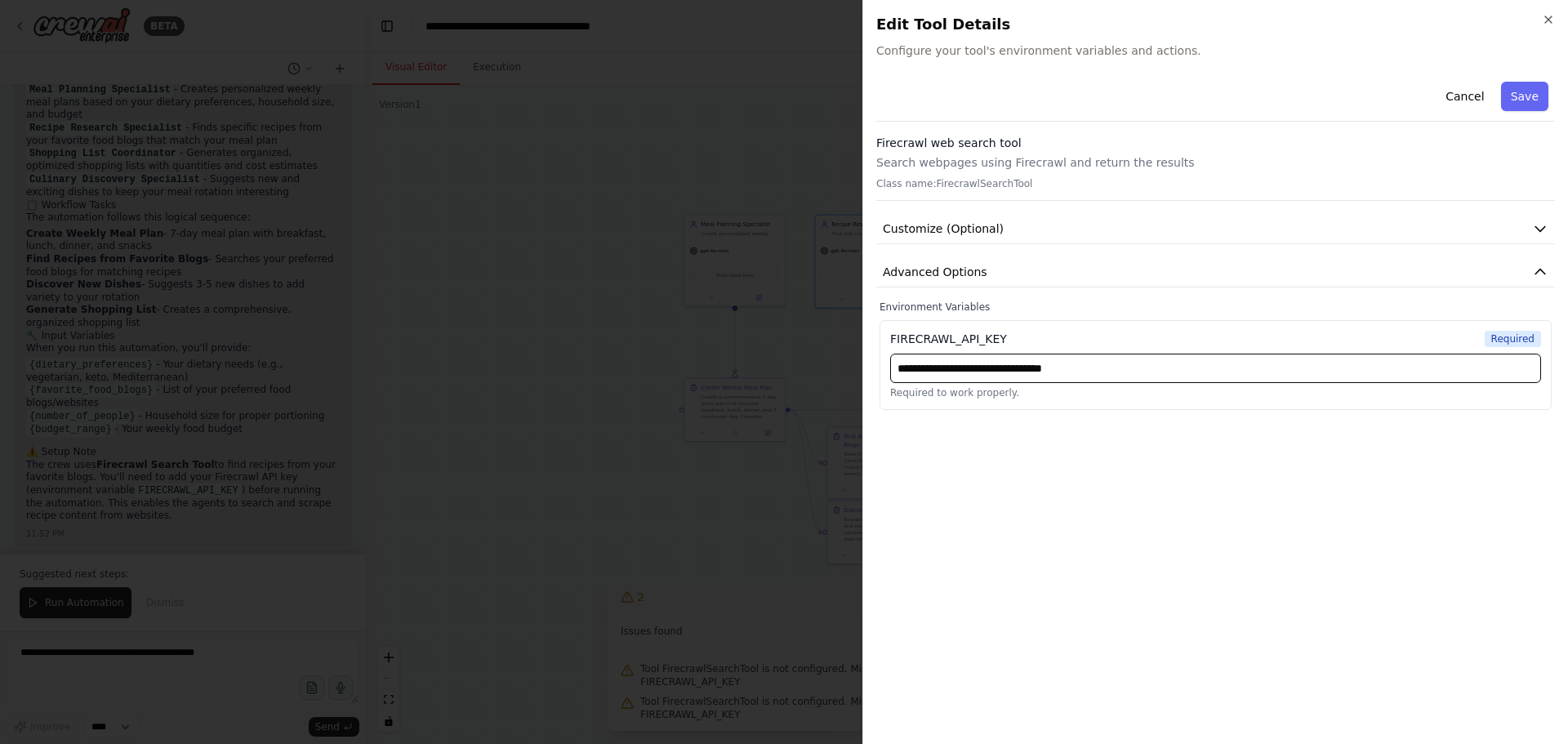
type input "**********"
click at [1441, 462] on div "**********" at bounding box center [1215, 403] width 679 height 656
click at [1465, 597] on div "**********" at bounding box center [1215, 403] width 679 height 656
click at [1529, 98] on button "Save" at bounding box center [1525, 97] width 47 height 29
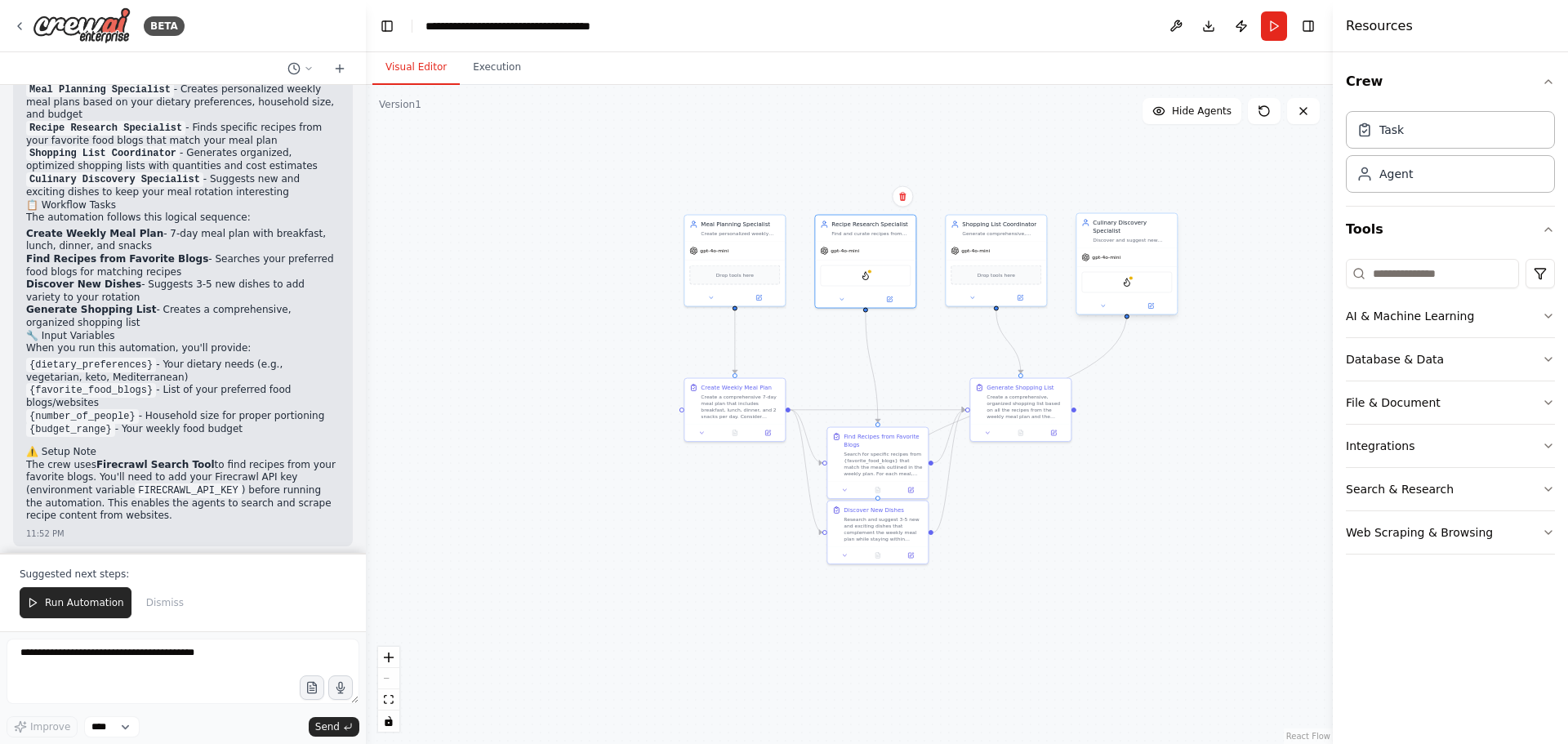
click at [1130, 285] on div "FirecrawlSearchTool" at bounding box center [1127, 281] width 100 height 32
click at [1121, 276] on div "FirecrawlSearchTool" at bounding box center [1127, 282] width 91 height 21
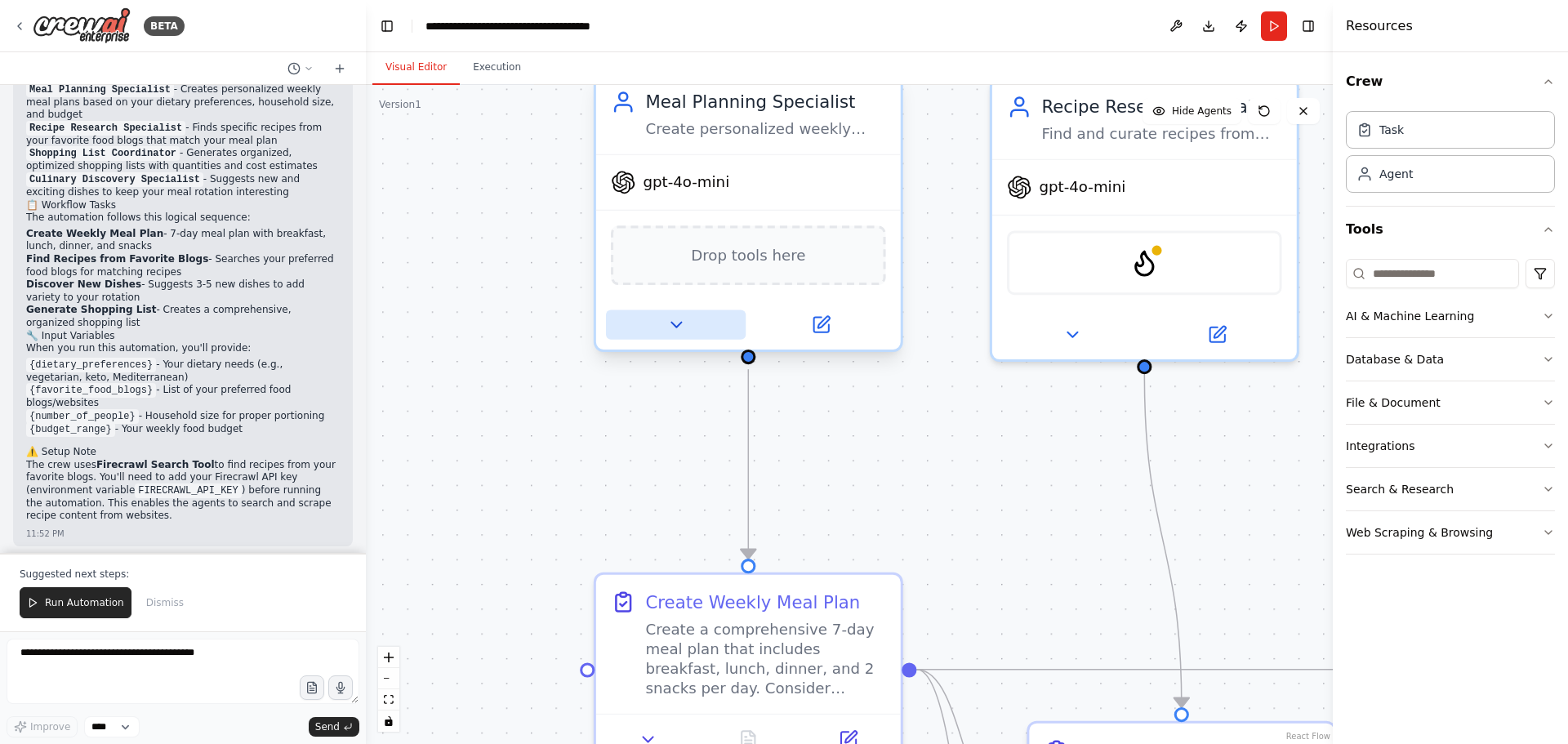
click at [665, 325] on button at bounding box center [675, 324] width 139 height 29
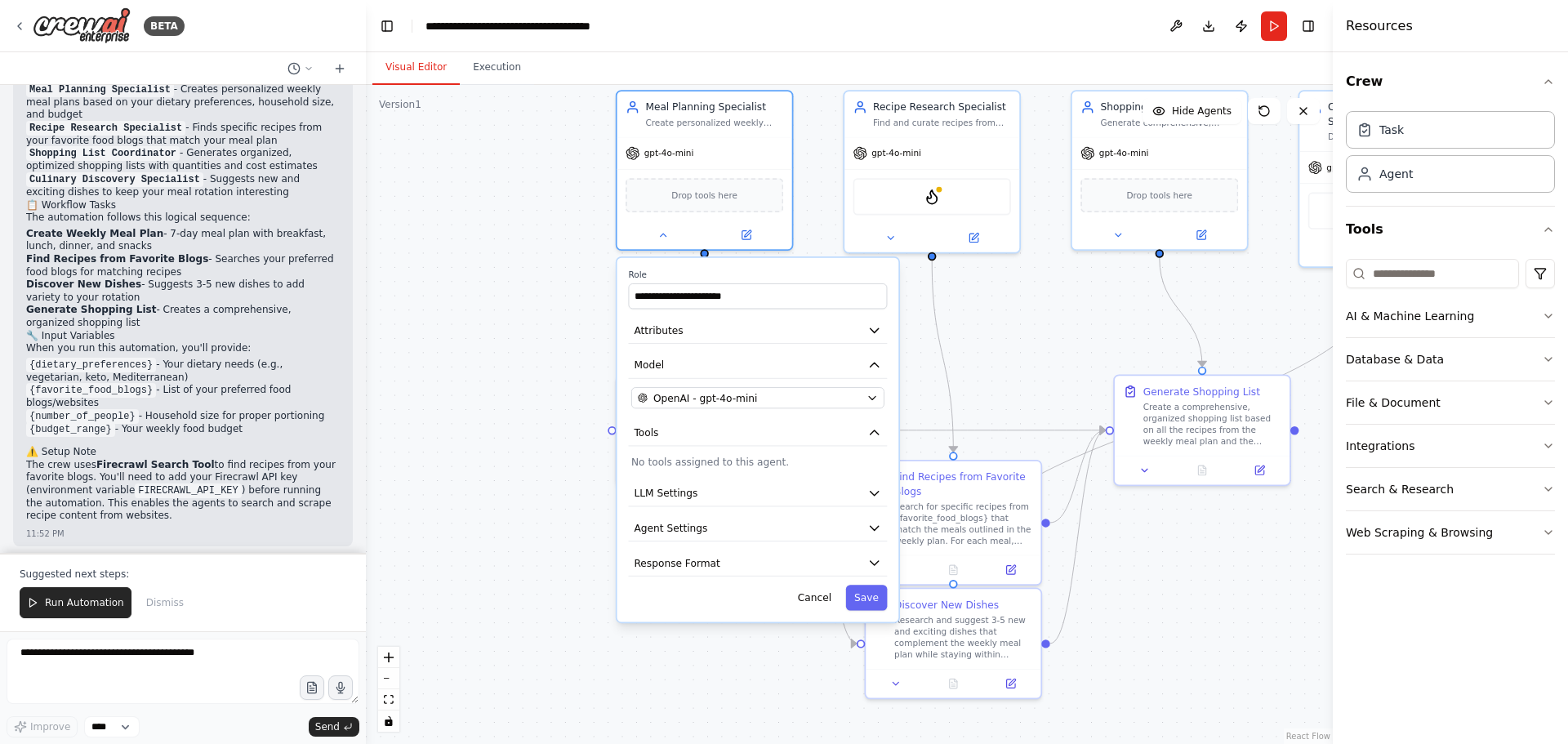
drag, startPoint x: 858, startPoint y: 526, endPoint x: 764, endPoint y: 339, distance: 209.3
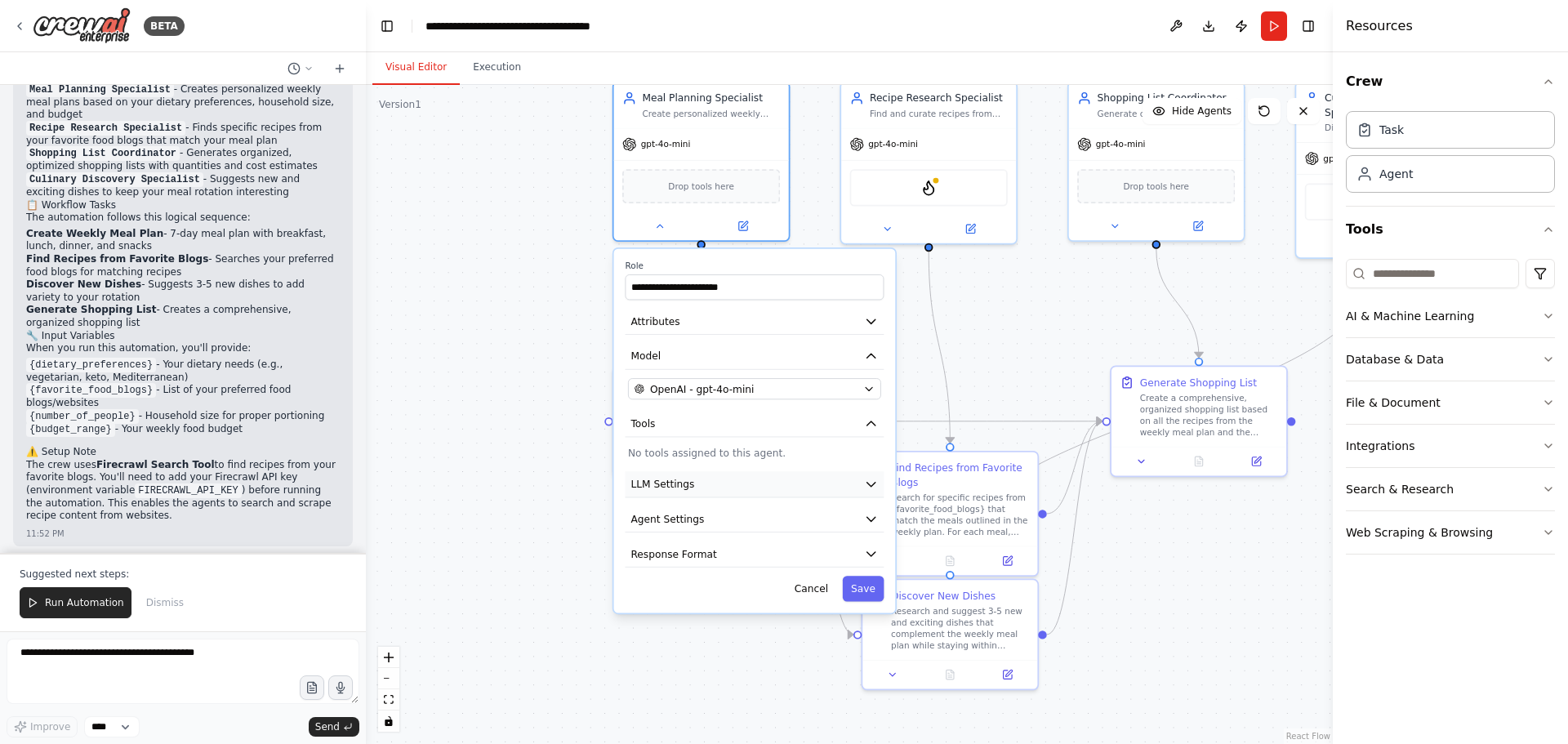
click at [866, 484] on icon "button" at bounding box center [871, 484] width 14 height 14
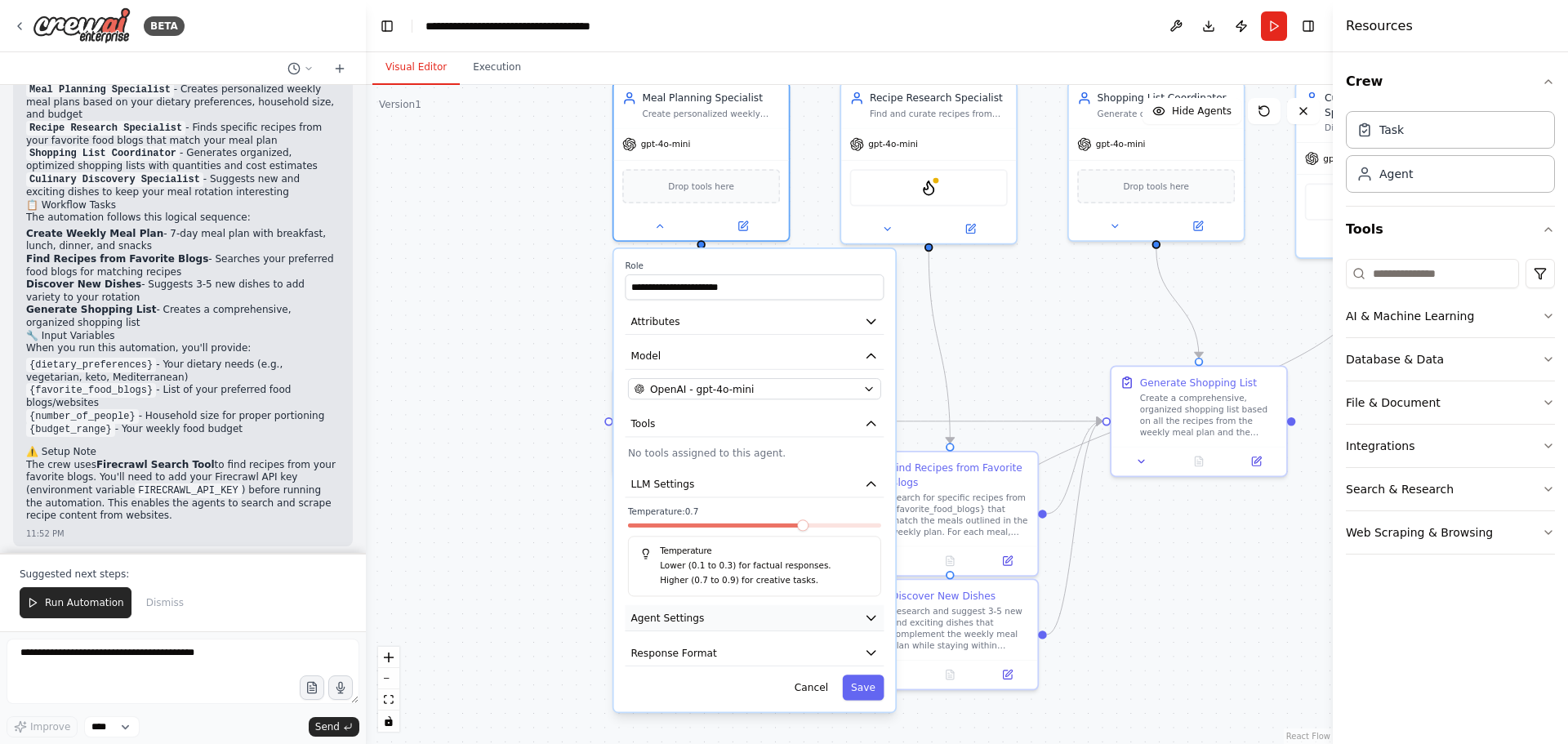
click at [876, 620] on icon "button" at bounding box center [871, 617] width 14 height 14
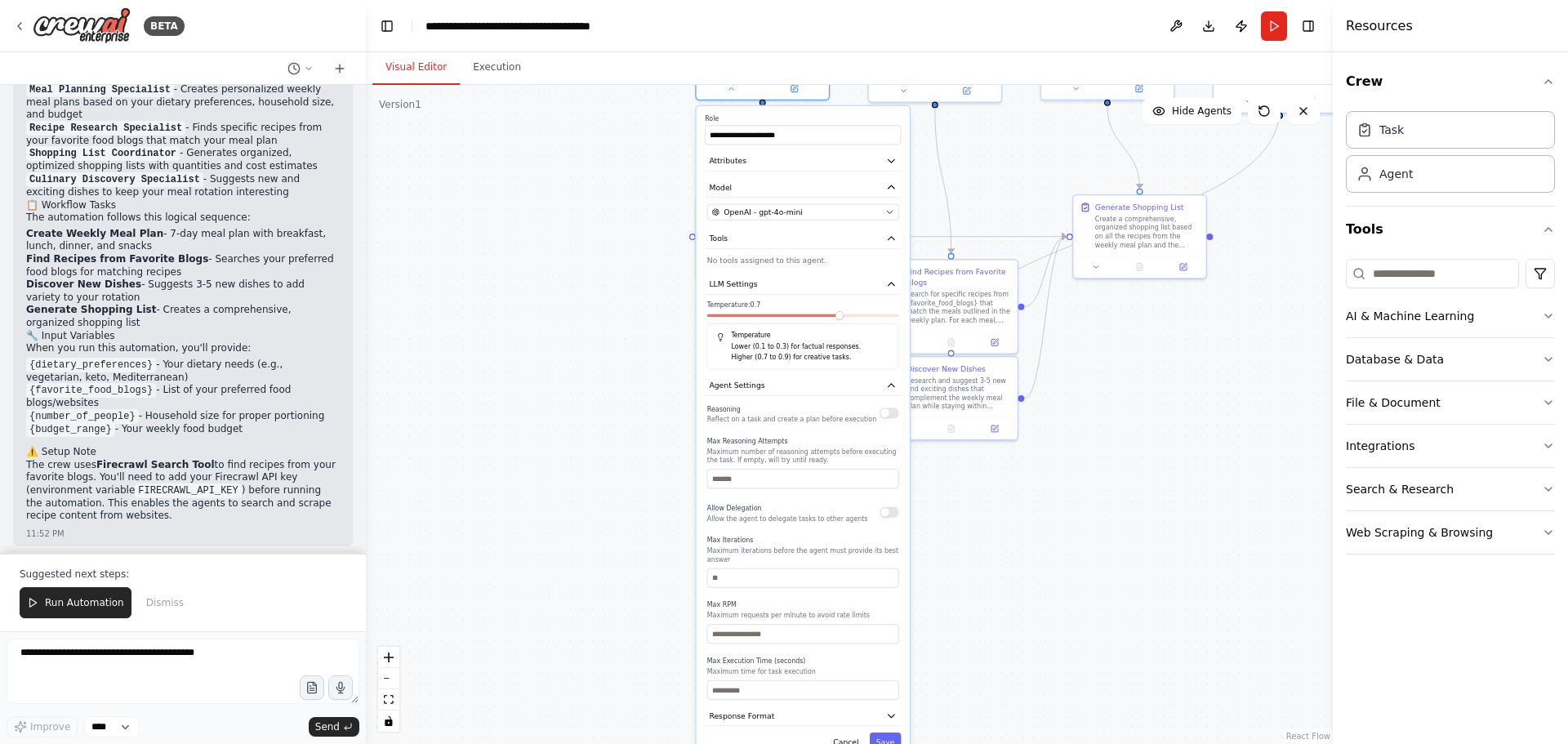
drag, startPoint x: 814, startPoint y: 620, endPoint x: 837, endPoint y: 385, distance: 236.1
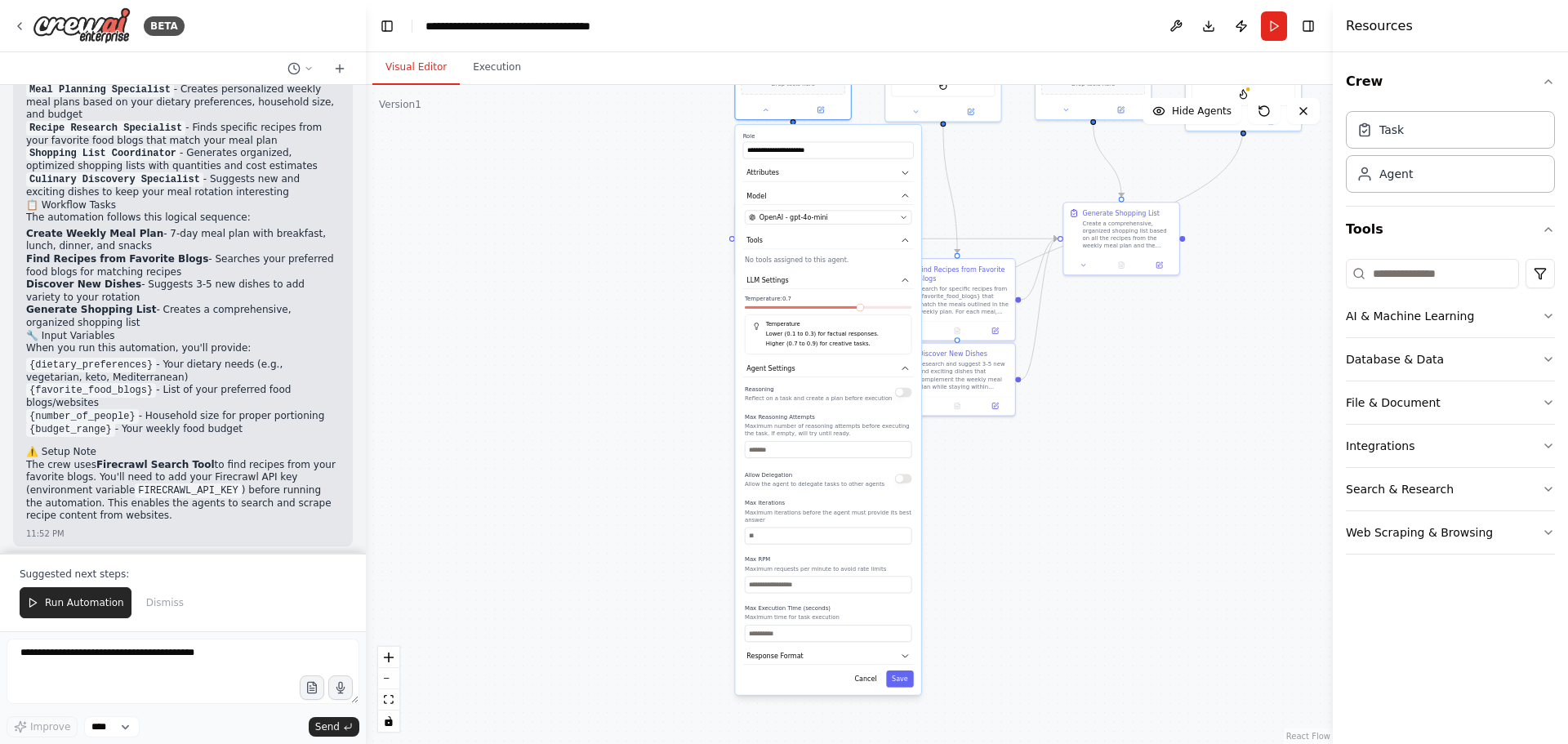
click at [1093, 518] on div ".deletable-edge-delete-btn { width: 20px; height: 20px; border: 0px solid #ffff…" at bounding box center [850, 414] width 968 height 659
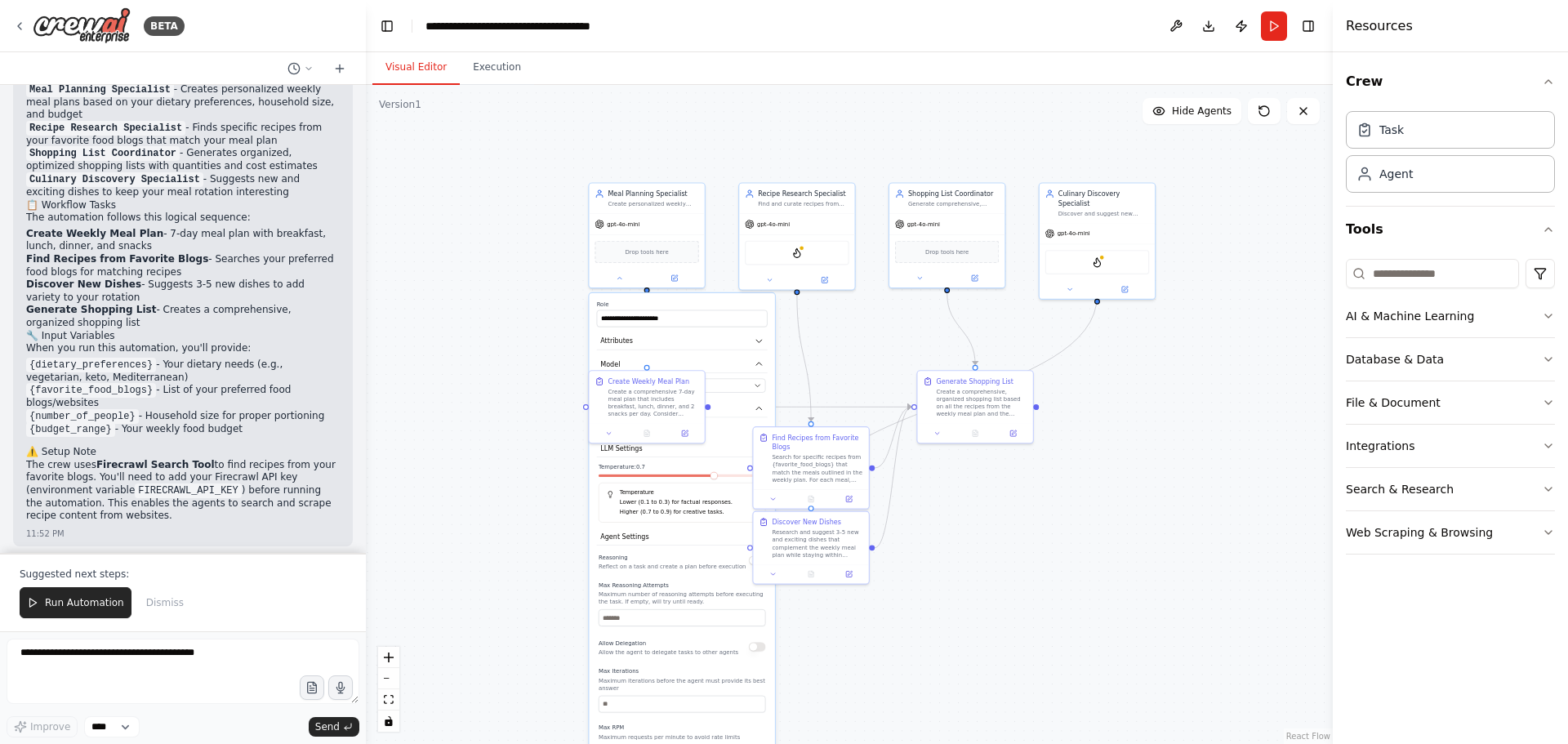
drag, startPoint x: 710, startPoint y: 382, endPoint x: 590, endPoint y: 533, distance: 192.9
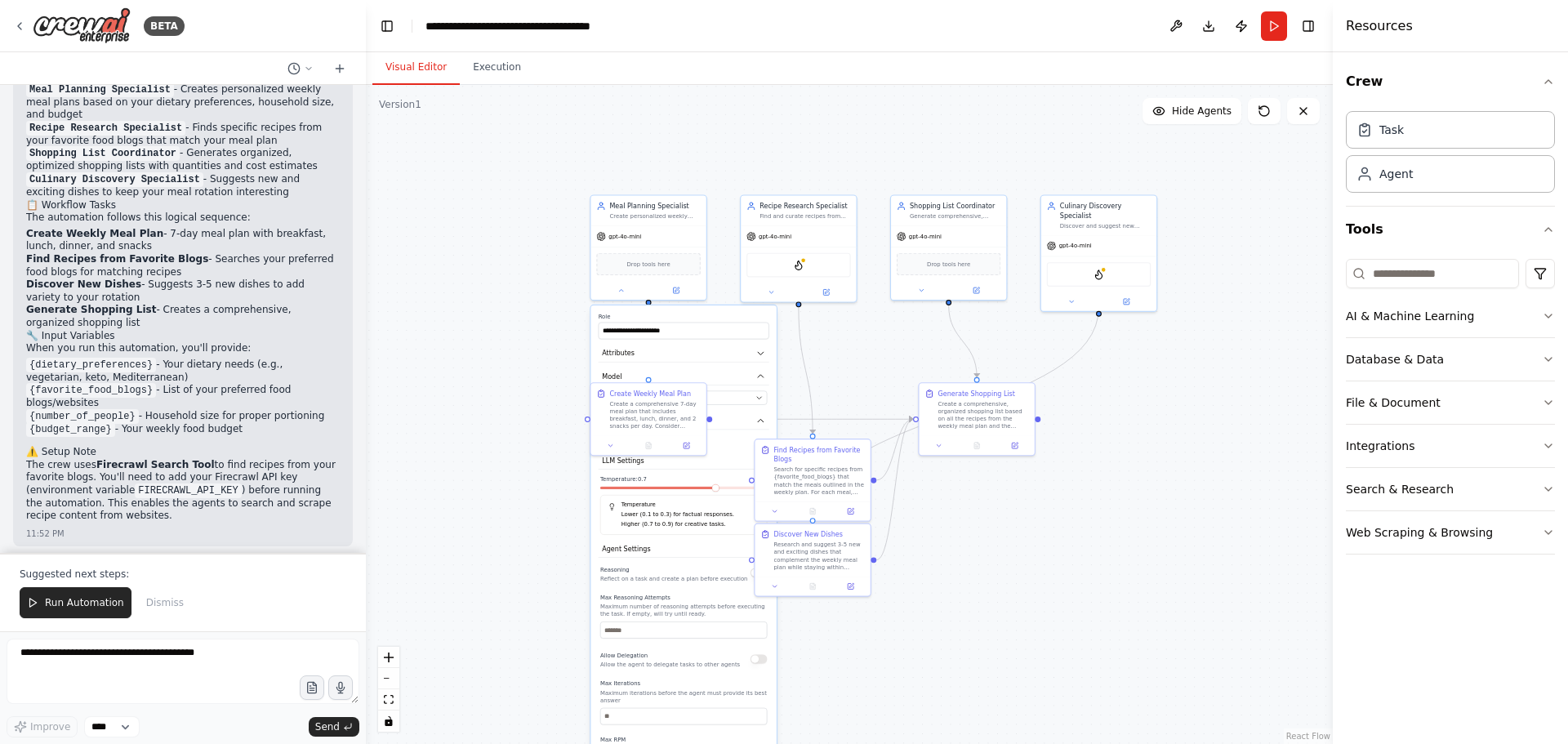
click at [563, 485] on div ".deletable-edge-delete-btn { width: 20px; height: 20px; border: 0px solid #ffff…" at bounding box center [850, 414] width 968 height 659
click at [625, 287] on icon at bounding box center [621, 289] width 7 height 7
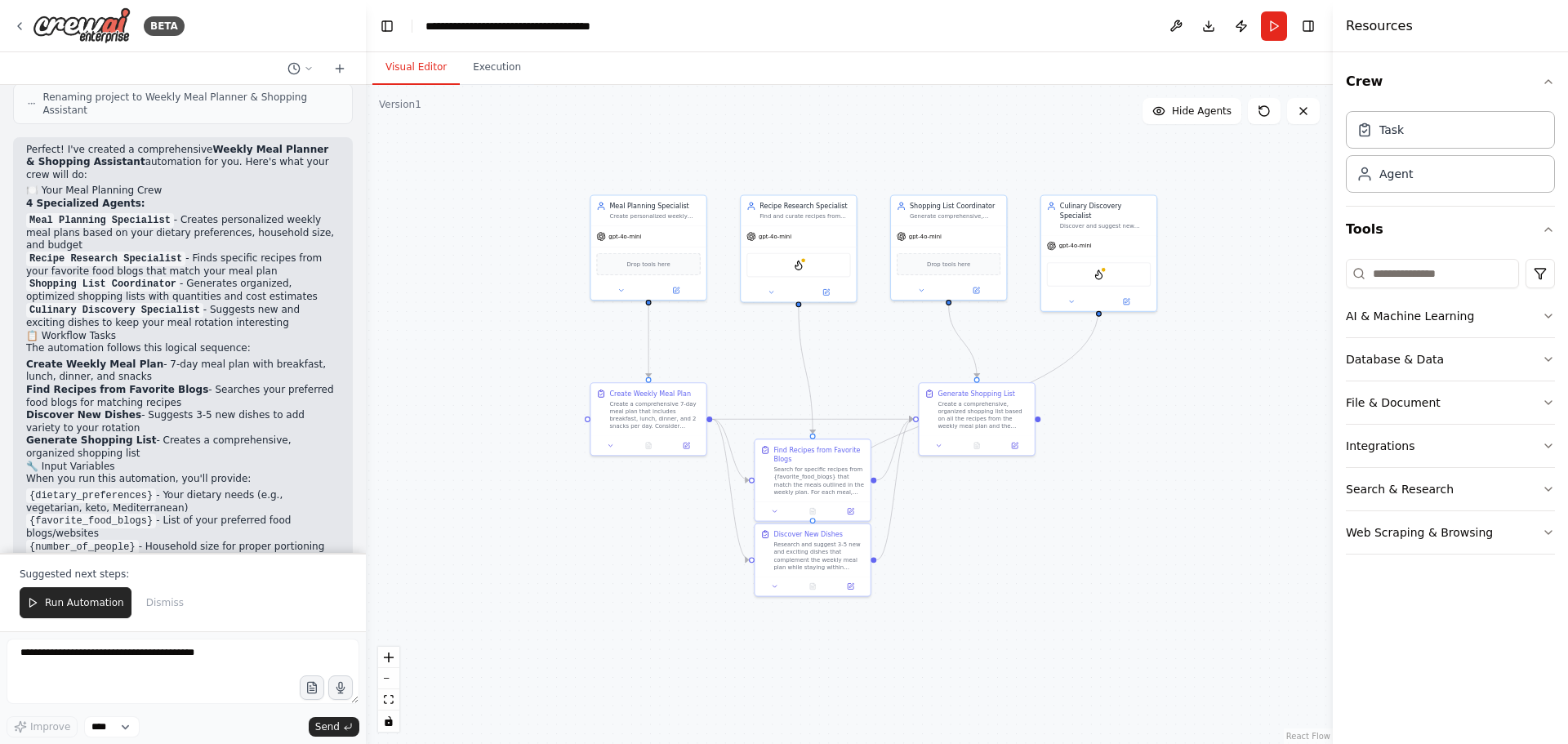
scroll to position [1343, 0]
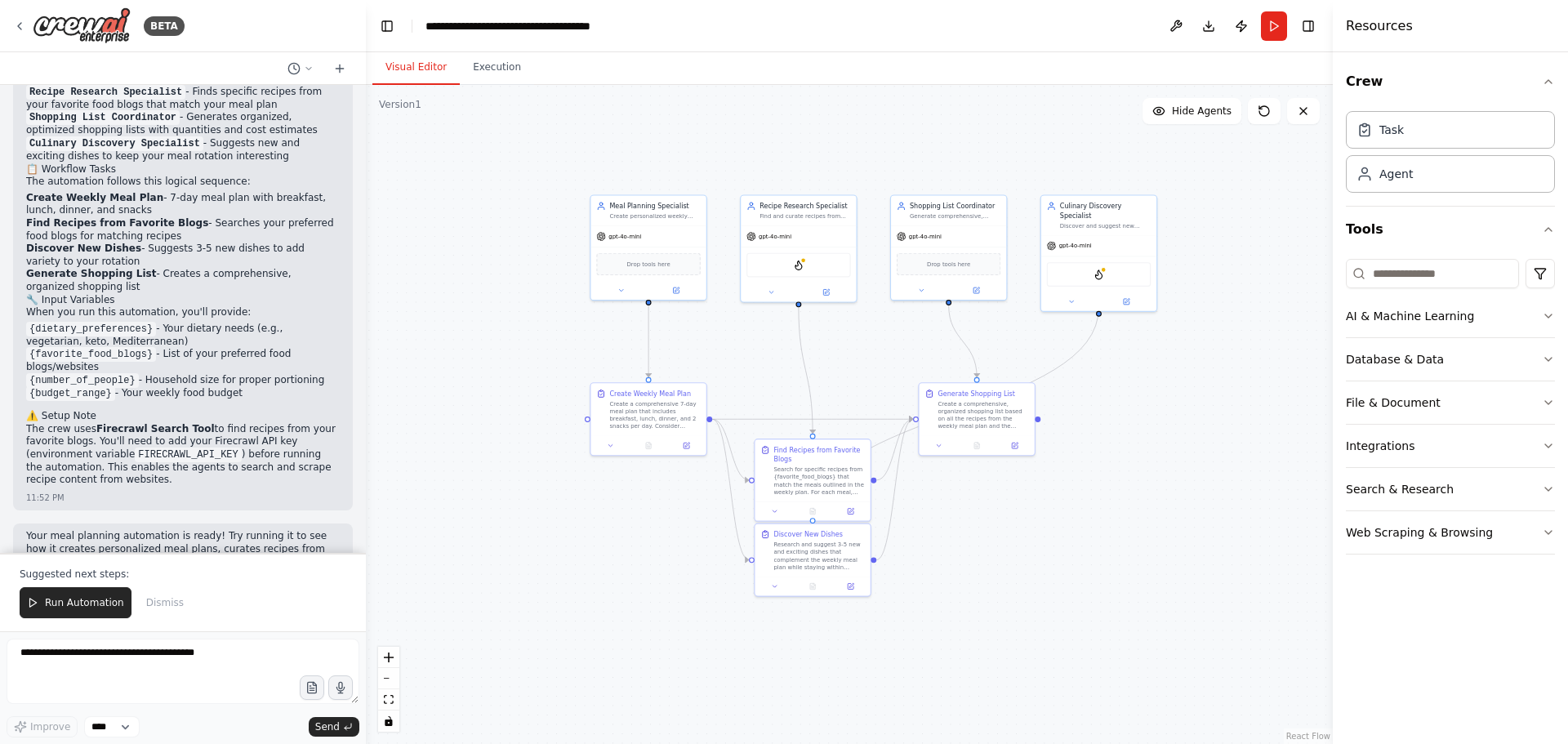
click at [67, 618] on button "Run Automation" at bounding box center [76, 603] width 112 height 31
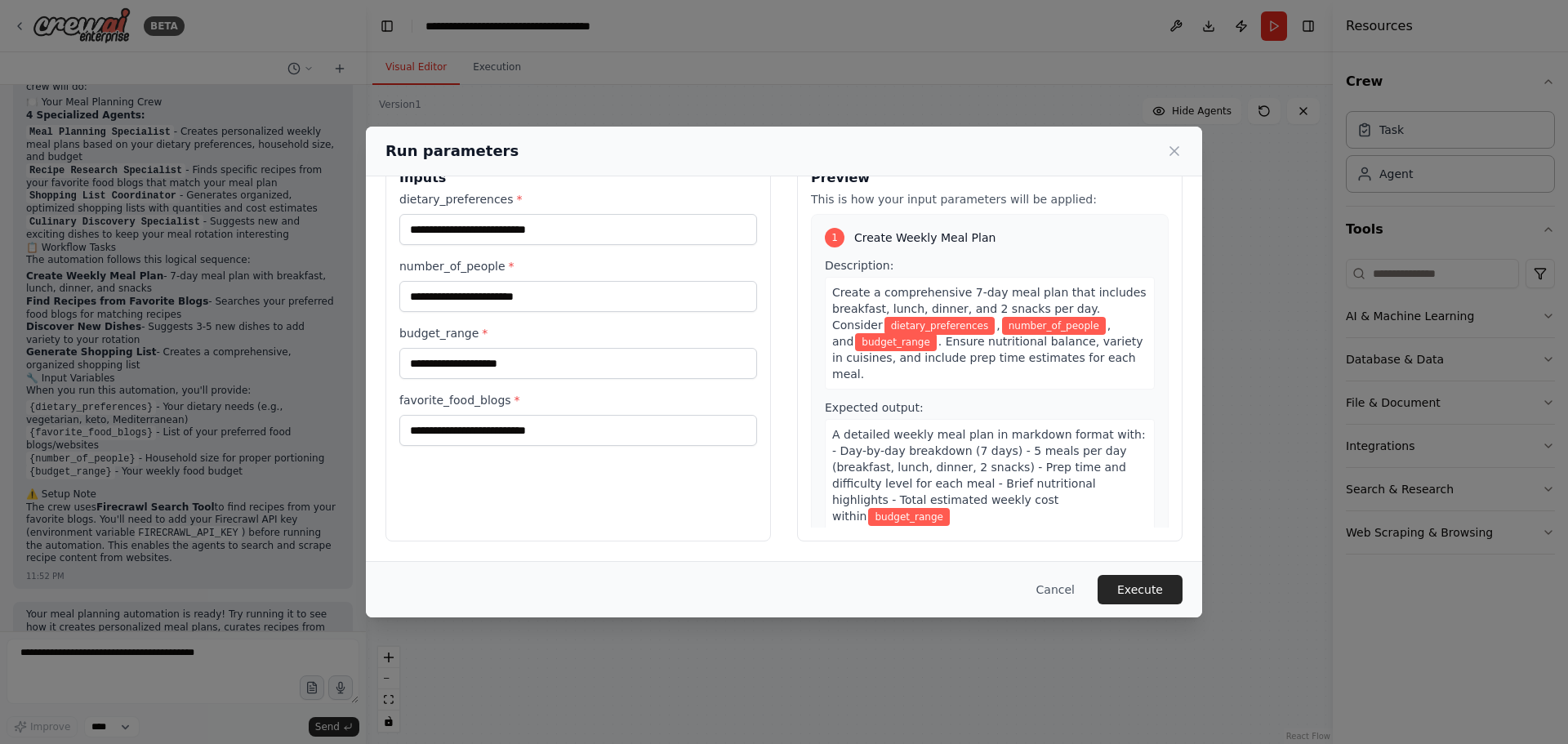
scroll to position [0, 0]
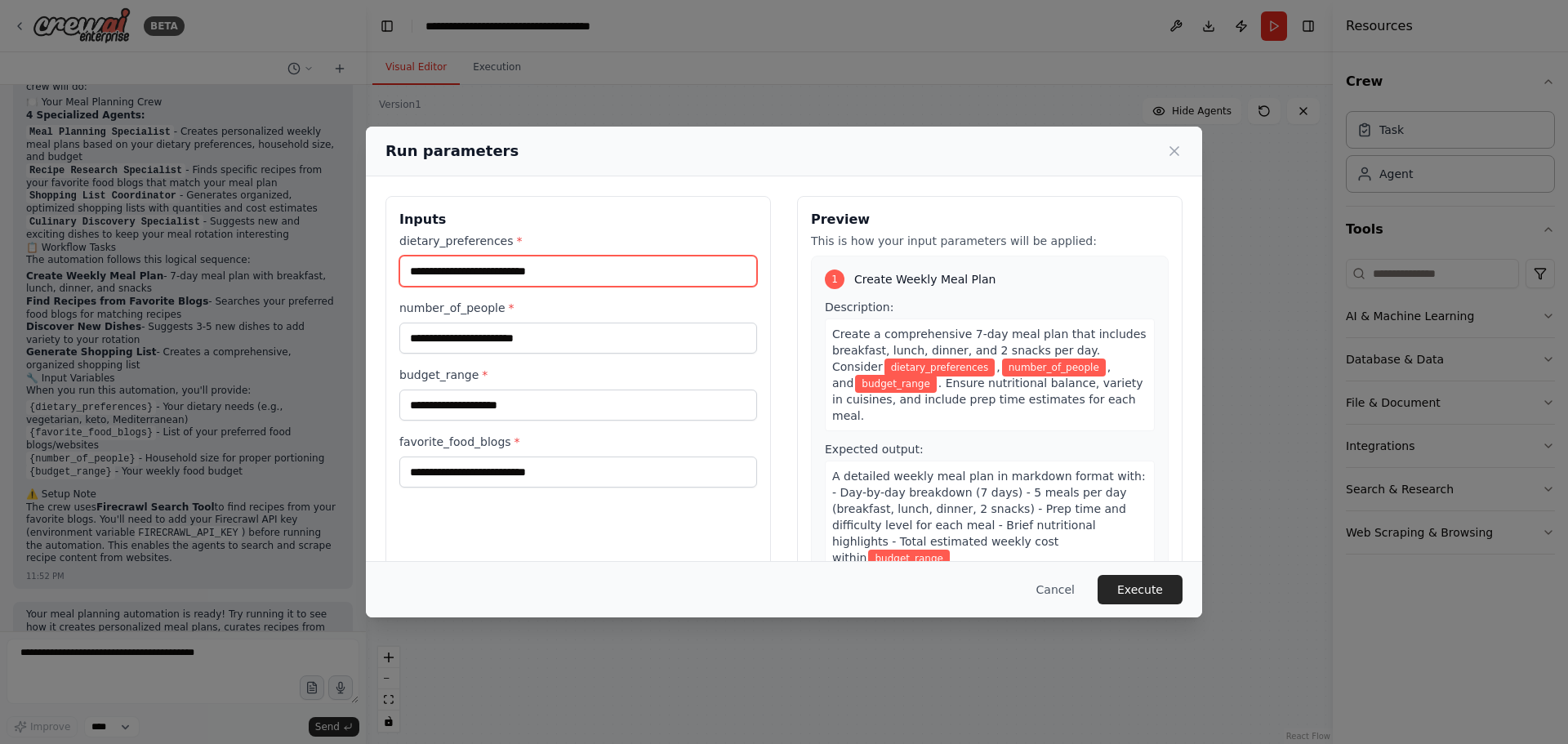
click at [514, 271] on input "dietary_preferences *" at bounding box center [578, 271] width 358 height 31
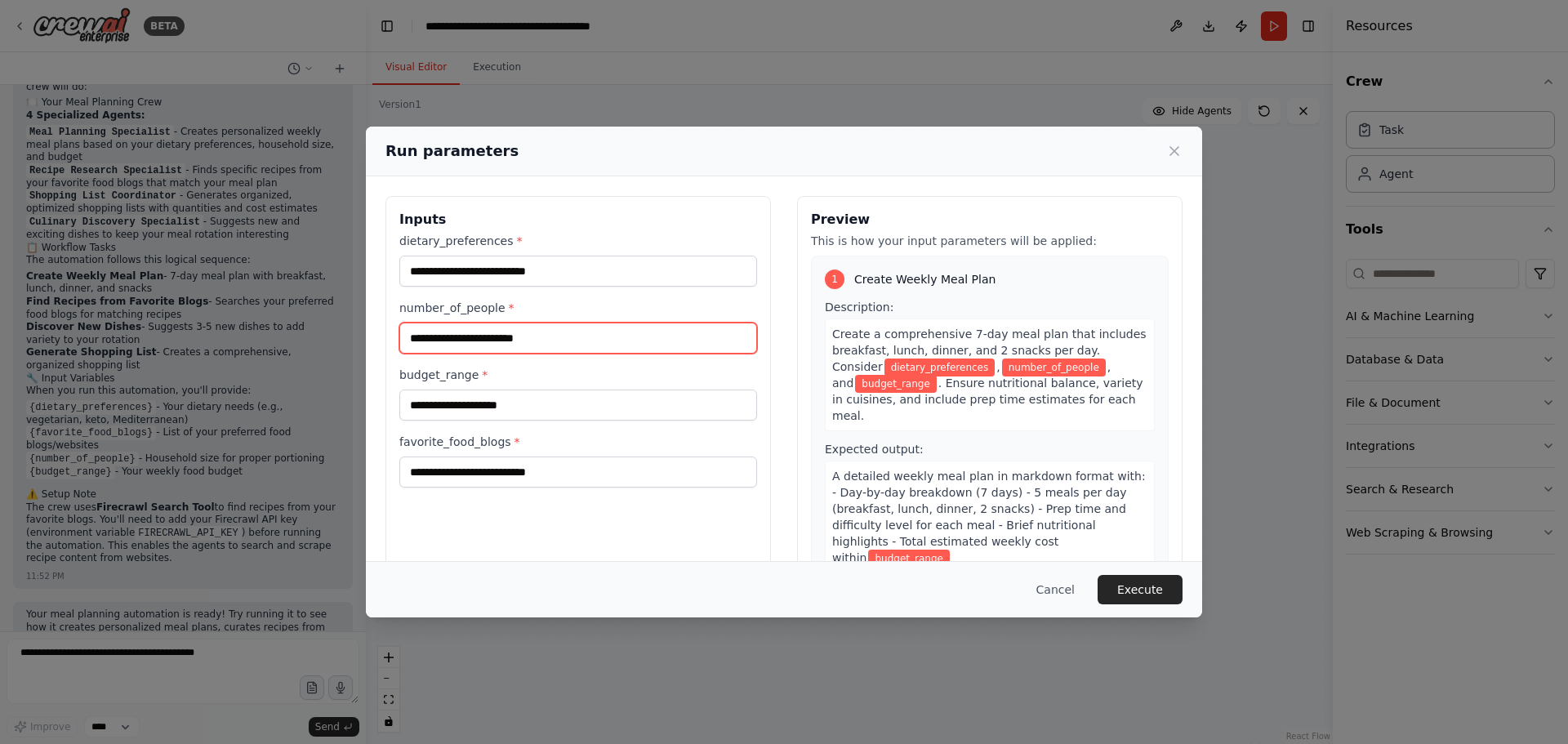
click at [541, 335] on input "number_of_people *" at bounding box center [578, 338] width 358 height 31
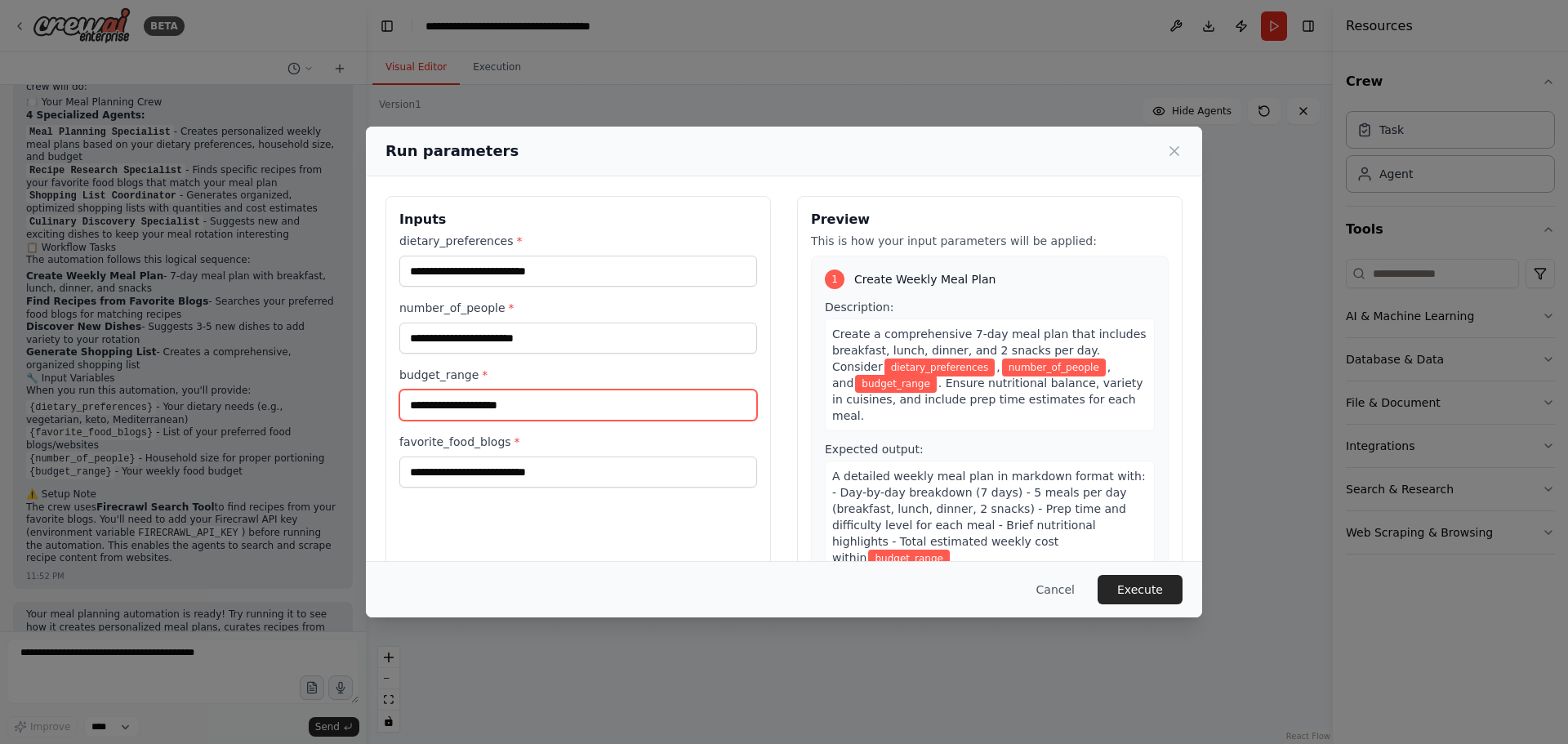
click at [541, 401] on input "budget_range *" at bounding box center [578, 405] width 358 height 31
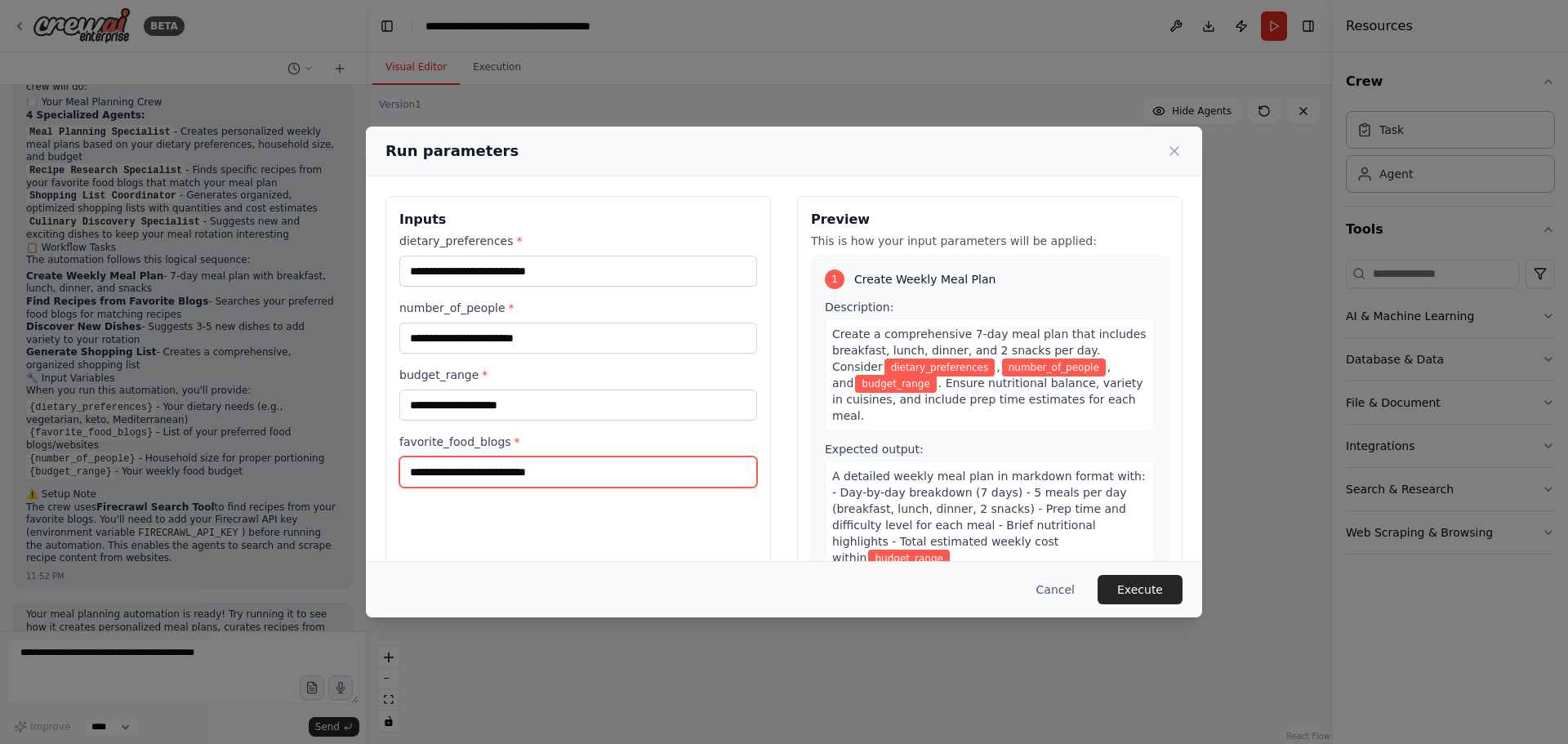
click at [528, 466] on input "favorite_food_blogs *" at bounding box center [578, 472] width 358 height 31
drag, startPoint x: 1076, startPoint y: 596, endPoint x: 1042, endPoint y: 566, distance: 45.3
click at [1075, 596] on button "Cancel" at bounding box center [1055, 589] width 65 height 29
